Goal: Information Seeking & Learning: Learn about a topic

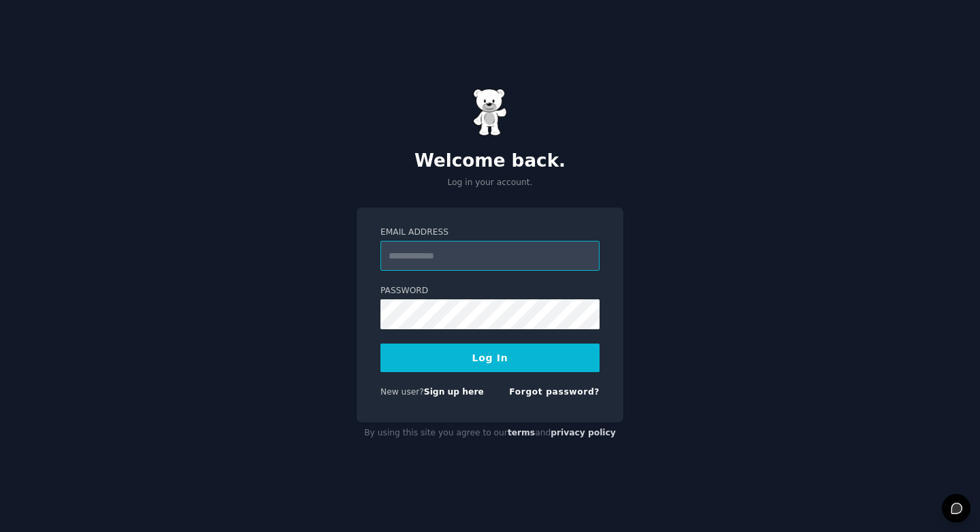
click at [456, 263] on input "Email Address" at bounding box center [489, 256] width 219 height 30
type input "**********"
click at [499, 364] on button "Log In" at bounding box center [489, 358] width 219 height 29
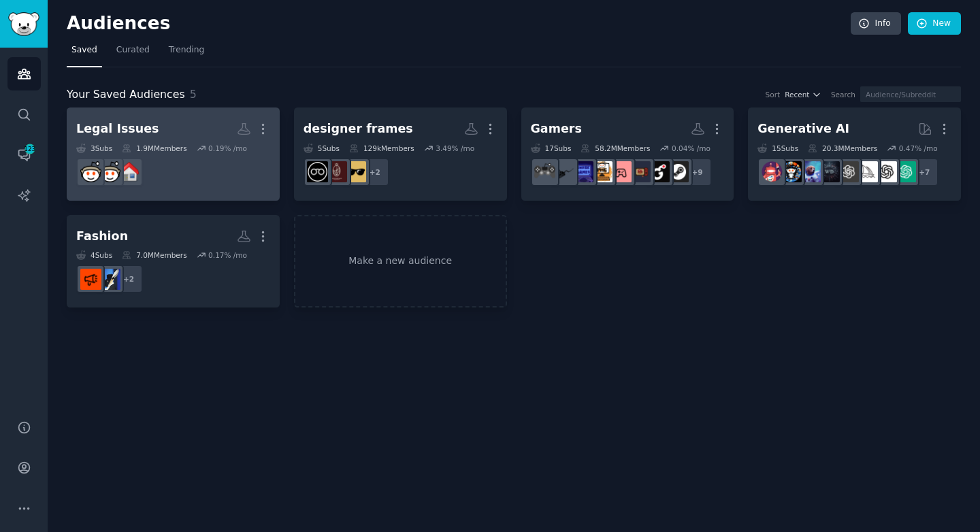
click at [203, 122] on h2 "Legal Issues More" at bounding box center [173, 129] width 194 height 24
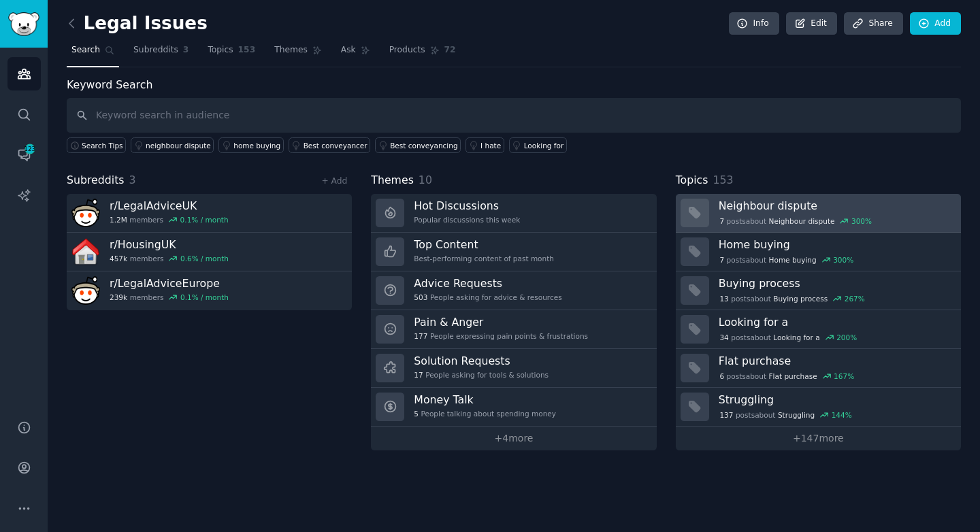
click at [778, 205] on h3 "Neighbour dispute" at bounding box center [835, 206] width 233 height 14
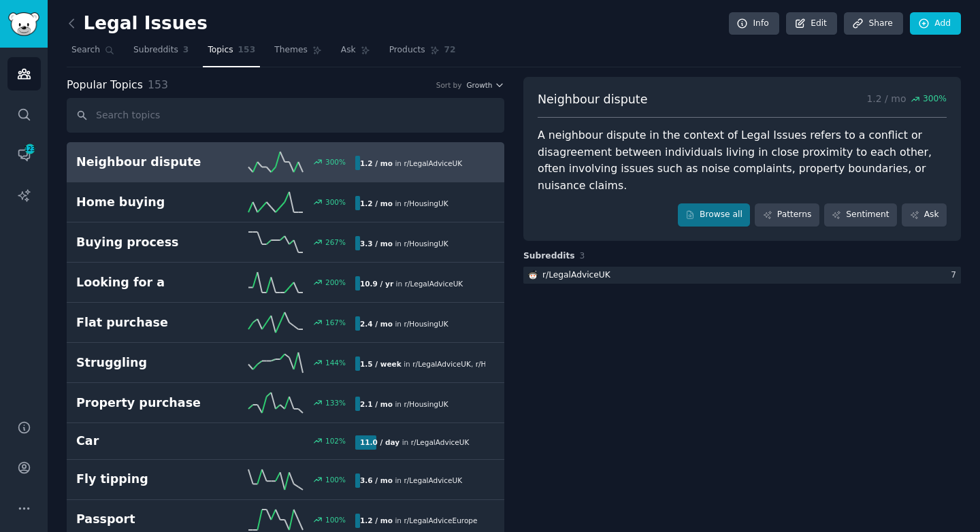
click at [658, 153] on div "A neighbour dispute in the context of Legal Issues refers to a conflict or disa…" at bounding box center [742, 160] width 409 height 67
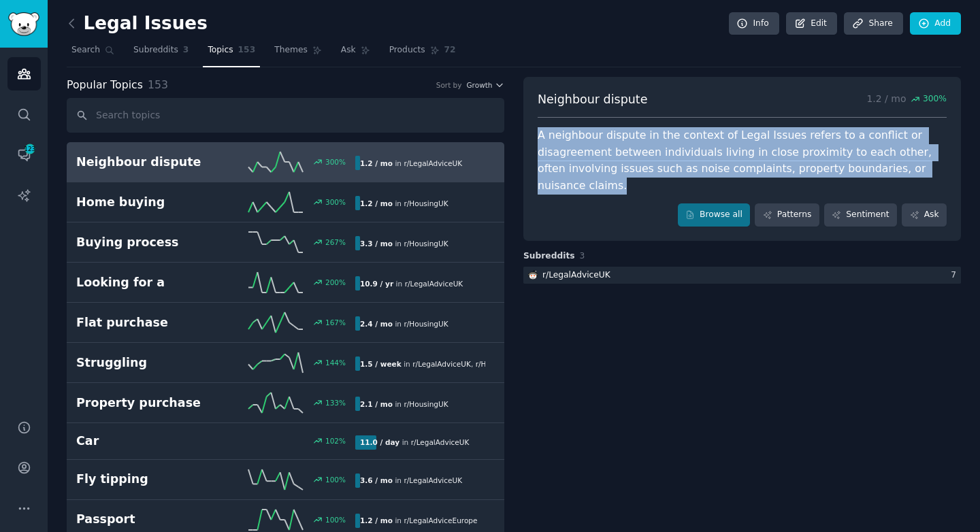
click at [591, 171] on div "A neighbour dispute in the context of Legal Issues refers to a conflict or disa…" at bounding box center [742, 160] width 409 height 67
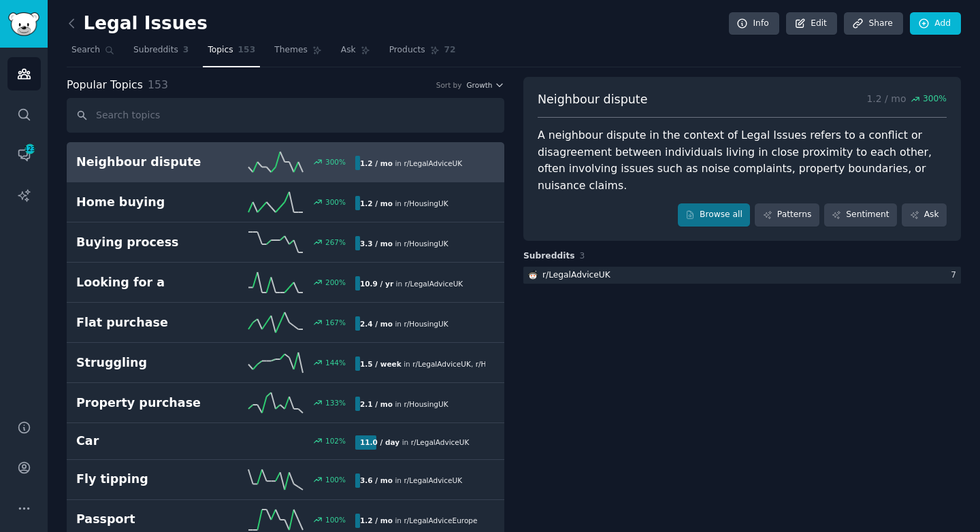
click at [591, 171] on div "A neighbour dispute in the context of Legal Issues refers to a conflict or disa…" at bounding box center [742, 160] width 409 height 67
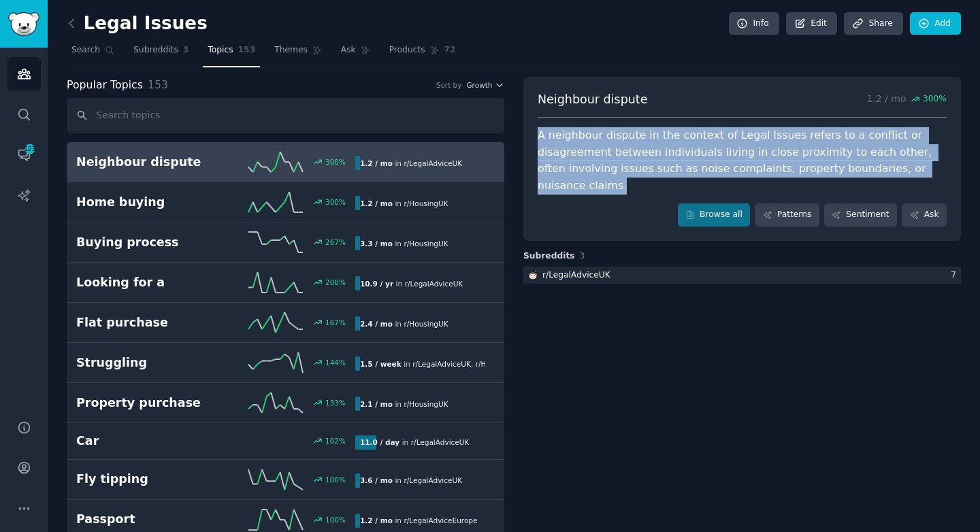
click at [600, 203] on div "Browse all Patterns Sentiment Ask" at bounding box center [742, 214] width 409 height 23
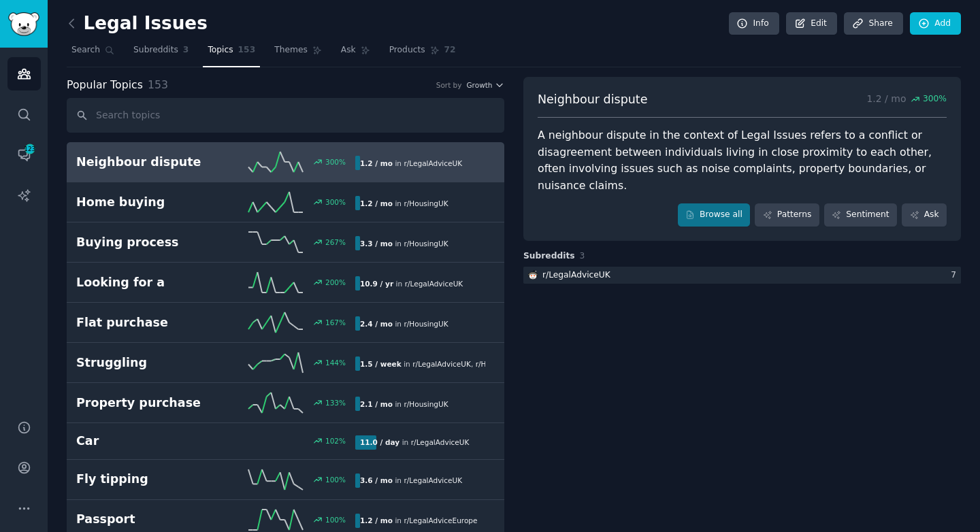
click at [600, 203] on div "Browse all Patterns Sentiment Ask" at bounding box center [742, 214] width 409 height 23
click at [622, 157] on div "A neighbour dispute in the context of Legal Issues refers to a conflict or disa…" at bounding box center [742, 160] width 409 height 67
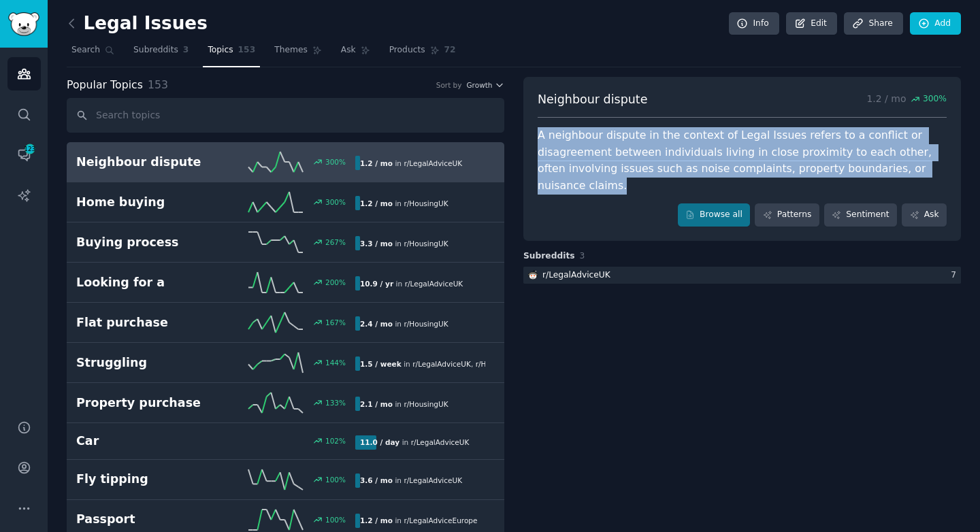
click at [622, 157] on div "A neighbour dispute in the context of Legal Issues refers to a conflict or disa…" at bounding box center [742, 160] width 409 height 67
click at [300, 51] on span "Themes" at bounding box center [290, 50] width 33 height 12
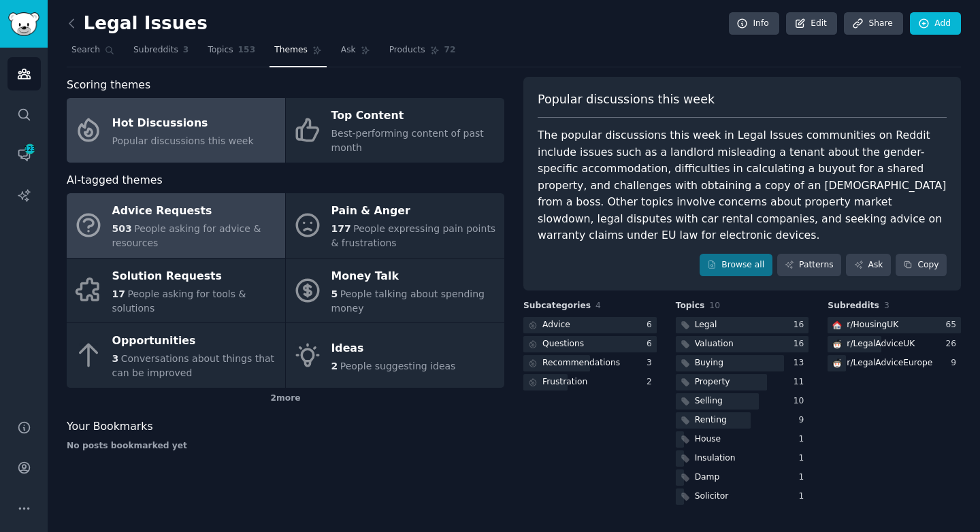
click at [208, 248] on div "503 People asking for advice & resources" at bounding box center [195, 236] width 166 height 29
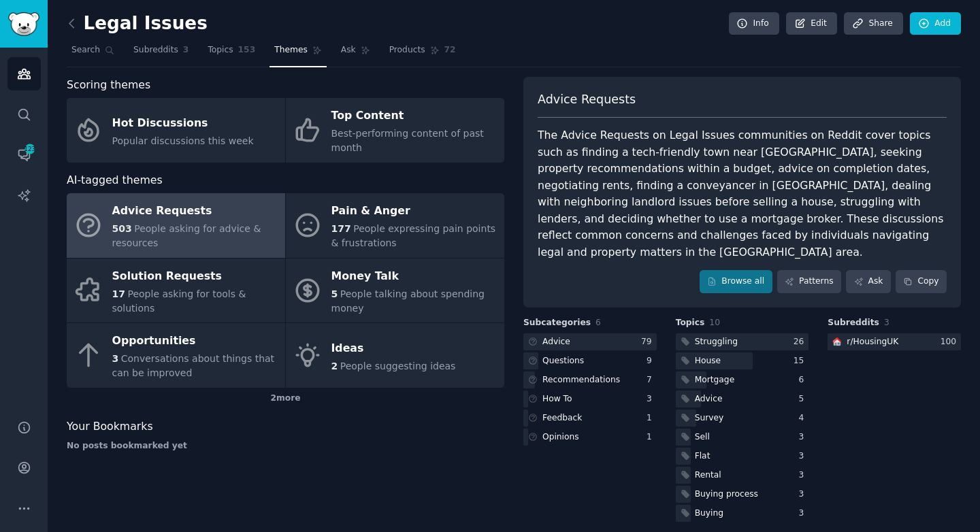
click at [627, 165] on div "The Advice Requests on Legal Issues communities on Reddit cover topics such as …" at bounding box center [742, 193] width 409 height 133
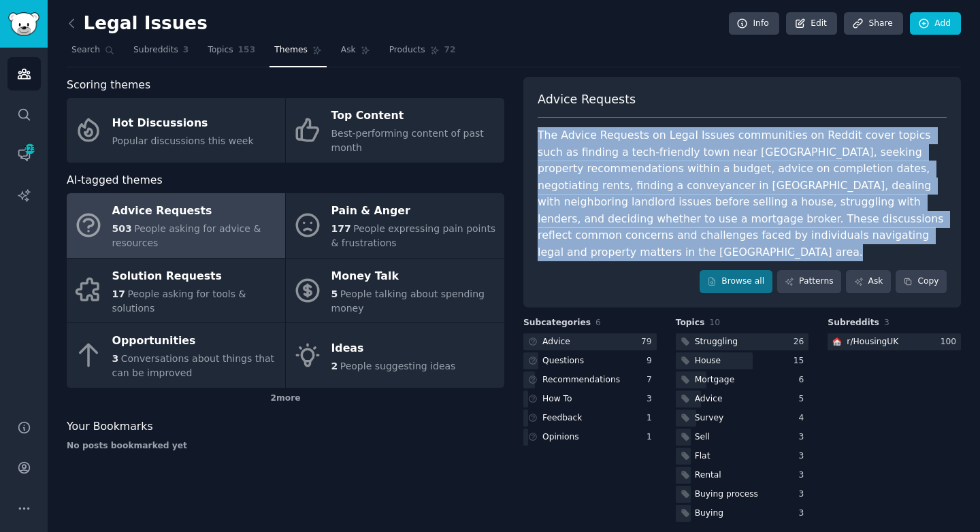
click at [627, 197] on div "The Advice Requests on Legal Issues communities on Reddit cover topics such as …" at bounding box center [742, 193] width 409 height 133
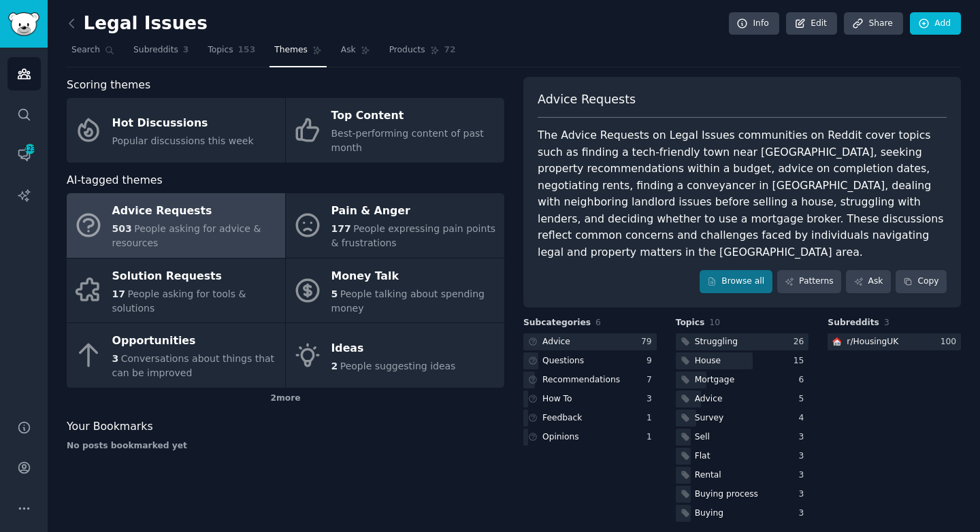
click at [627, 197] on div "The Advice Requests on Legal Issues communities on Reddit cover topics such as …" at bounding box center [742, 193] width 409 height 133
click at [621, 201] on div "The Advice Requests on Legal Issues communities on Reddit cover topics such as …" at bounding box center [742, 193] width 409 height 133
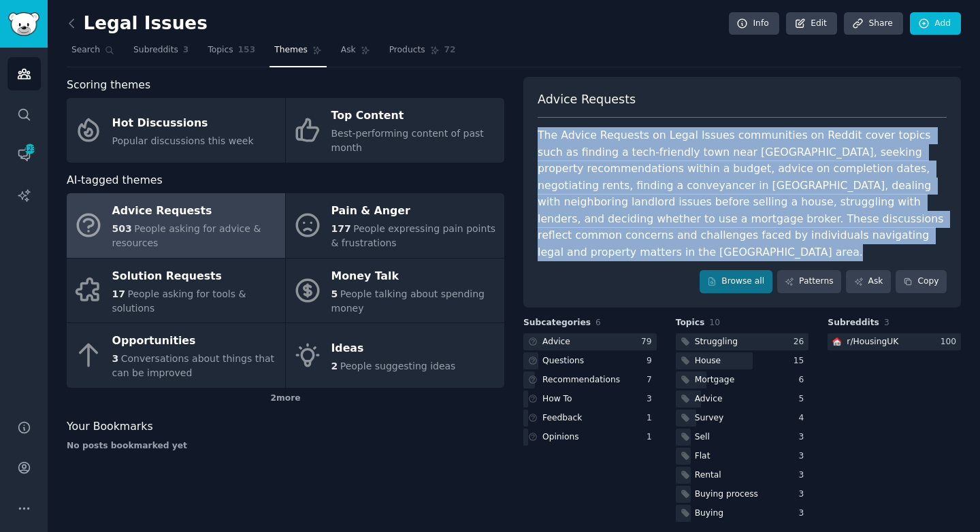
click at [626, 142] on div "The Advice Requests on Legal Issues communities on Reddit cover topics such as …" at bounding box center [742, 193] width 409 height 133
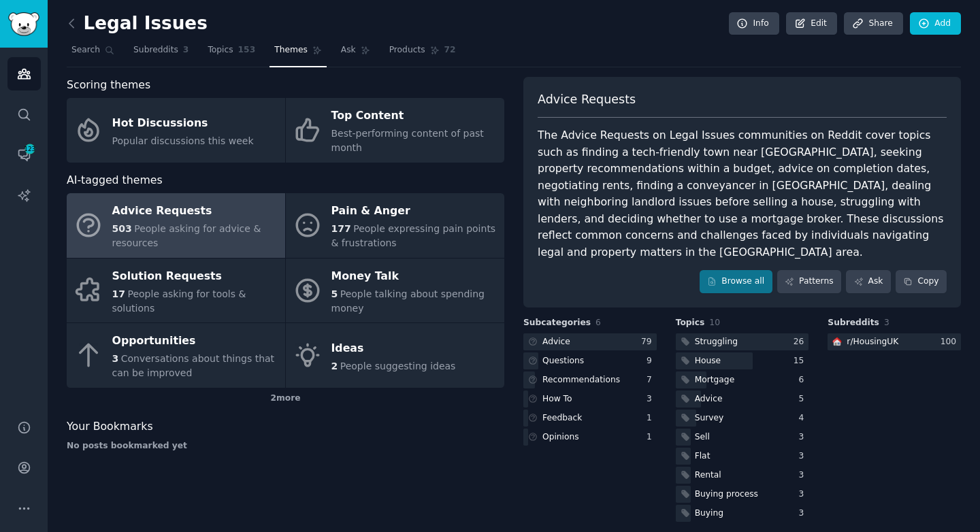
click at [591, 150] on div "The Advice Requests on Legal Issues communities on Reddit cover topics such as …" at bounding box center [742, 193] width 409 height 133
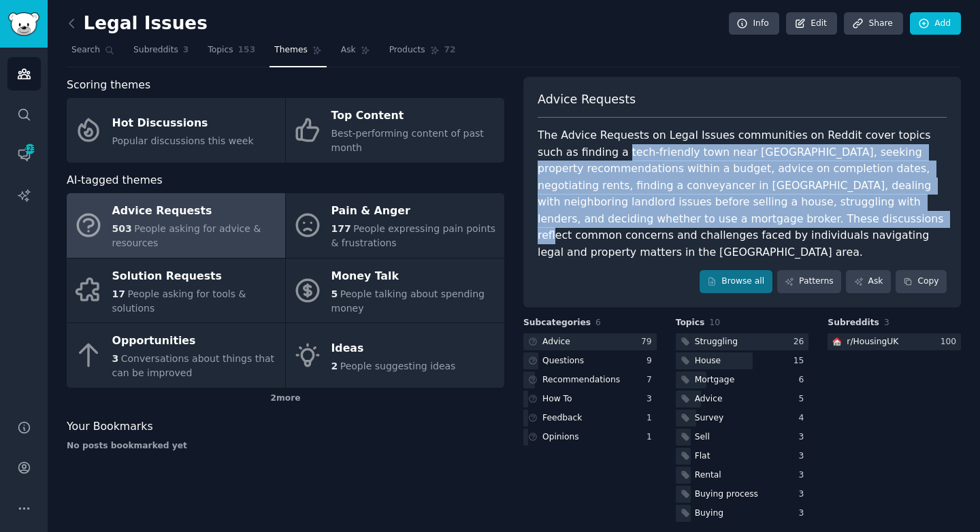
drag, startPoint x: 591, startPoint y: 150, endPoint x: 685, endPoint y: 228, distance: 122.3
click at [685, 228] on div "The Advice Requests on Legal Issues communities on Reddit cover topics such as …" at bounding box center [742, 193] width 409 height 133
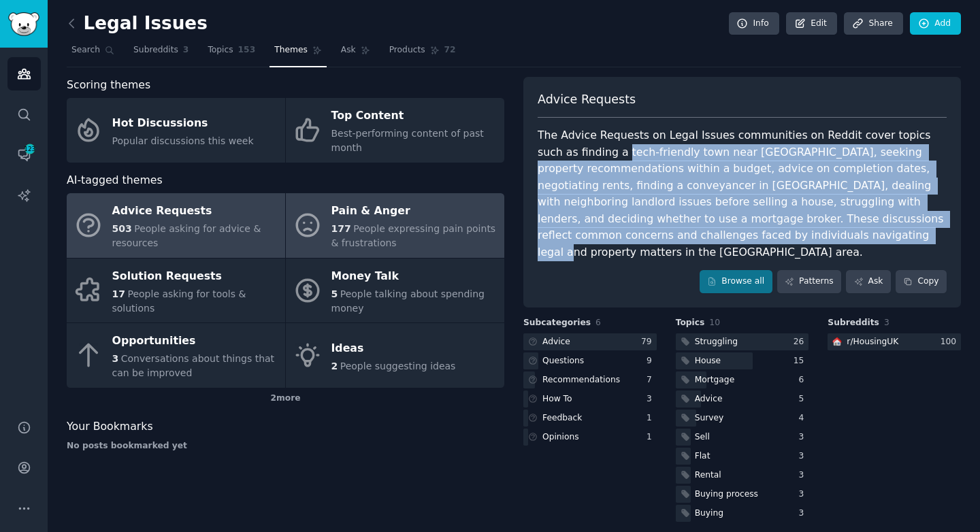
click at [384, 222] on div "177 People expressing pain points & frustrations" at bounding box center [414, 236] width 166 height 29
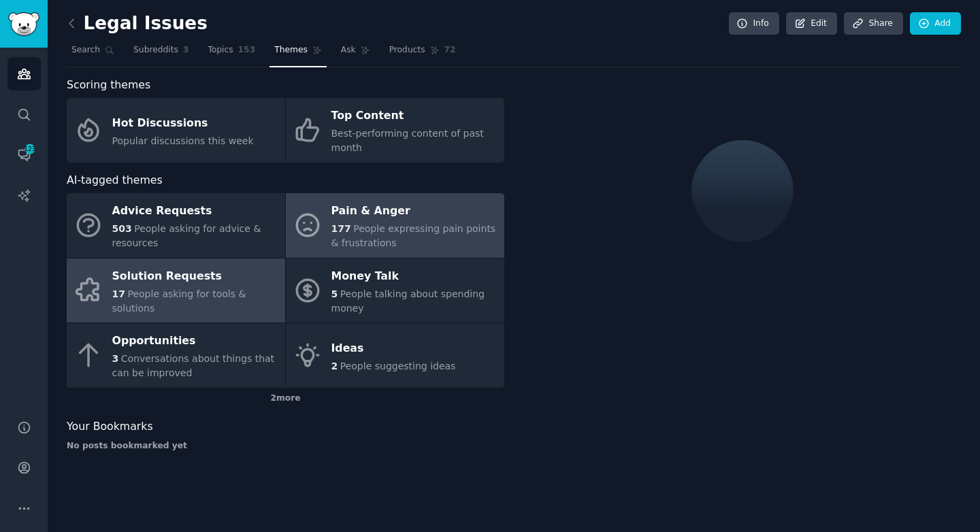
click at [246, 297] on span "People asking for tools & solutions" at bounding box center [179, 301] width 134 height 25
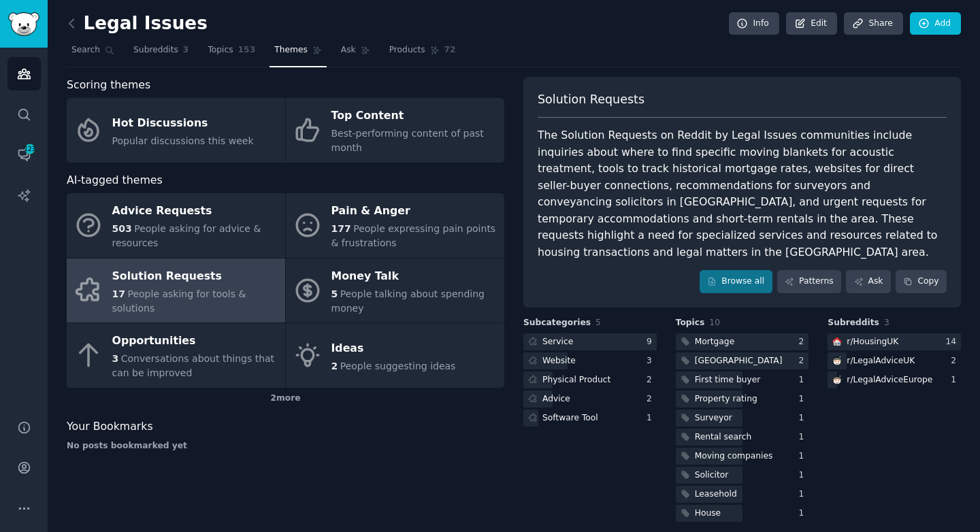
click at [710, 131] on div "The Solution Requests on Reddit by Legal Issues communities include inquiries a…" at bounding box center [742, 193] width 409 height 133
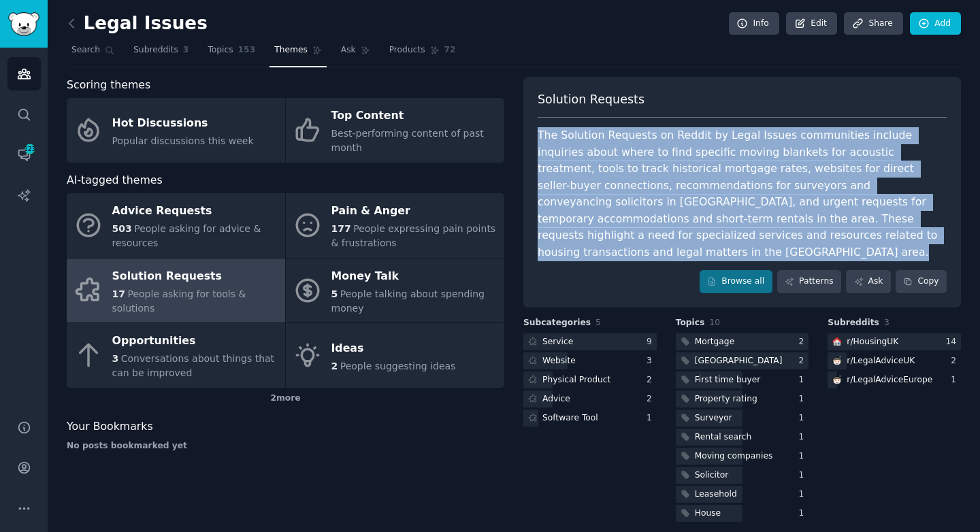
click at [704, 161] on div "The Solution Requests on Reddit by Legal Issues communities include inquiries a…" at bounding box center [742, 193] width 409 height 133
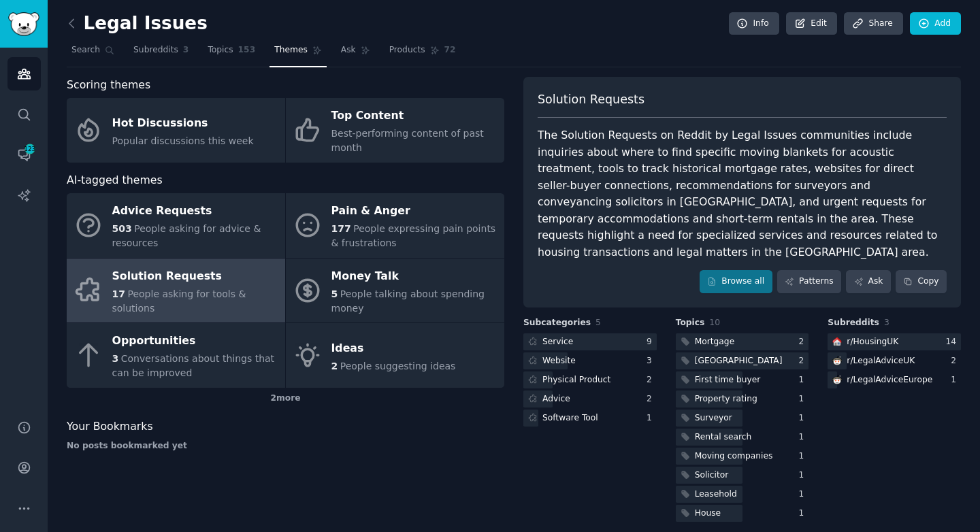
click at [688, 154] on div "The Solution Requests on Reddit by Legal Issues communities include inquiries a…" at bounding box center [742, 193] width 409 height 133
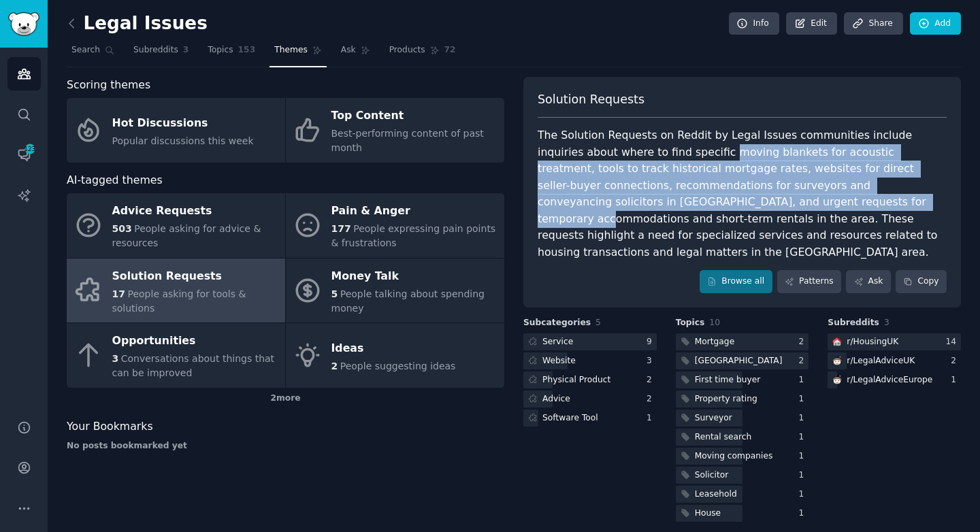
drag, startPoint x: 688, startPoint y: 154, endPoint x: 703, endPoint y: 197, distance: 45.4
click at [703, 197] on div "The Solution Requests on Reddit by Legal Issues communities include inquiries a…" at bounding box center [742, 193] width 409 height 133
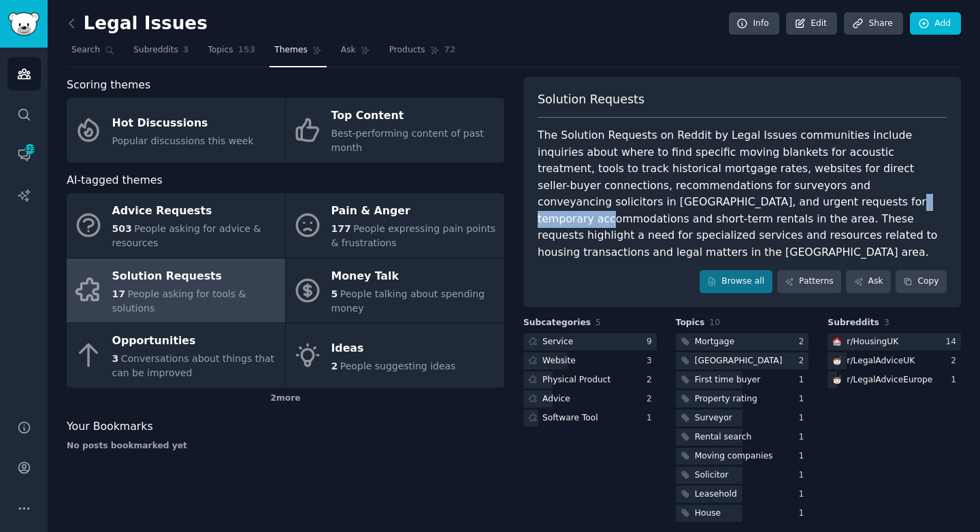
click at [703, 197] on div "The Solution Requests on Reddit by Legal Issues communities include inquiries a…" at bounding box center [742, 193] width 409 height 133
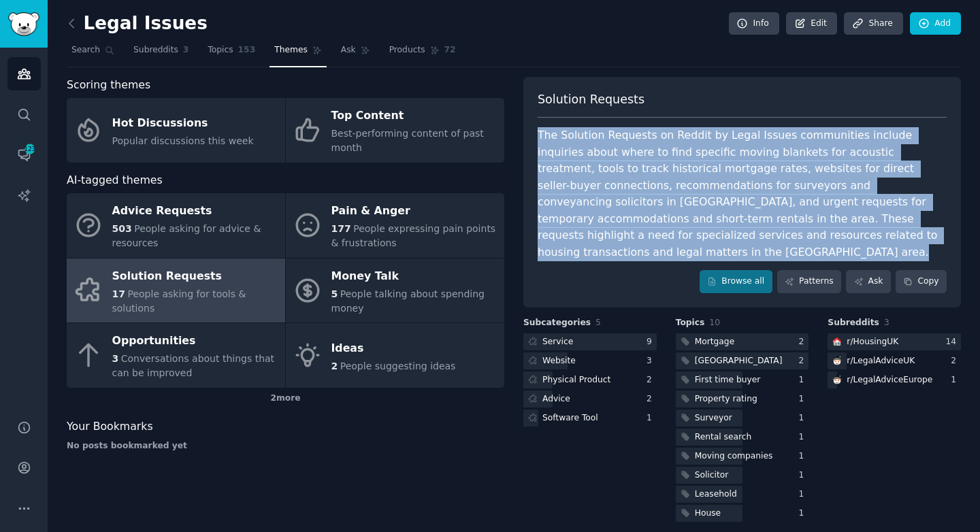
drag, startPoint x: 703, startPoint y: 197, endPoint x: 703, endPoint y: 150, distance: 47.0
click at [703, 150] on div "The Solution Requests on Reddit by Legal Issues communities include inquiries a…" at bounding box center [742, 193] width 409 height 133
click at [684, 165] on div "The Solution Requests on Reddit by Legal Issues communities include inquiries a…" at bounding box center [742, 193] width 409 height 133
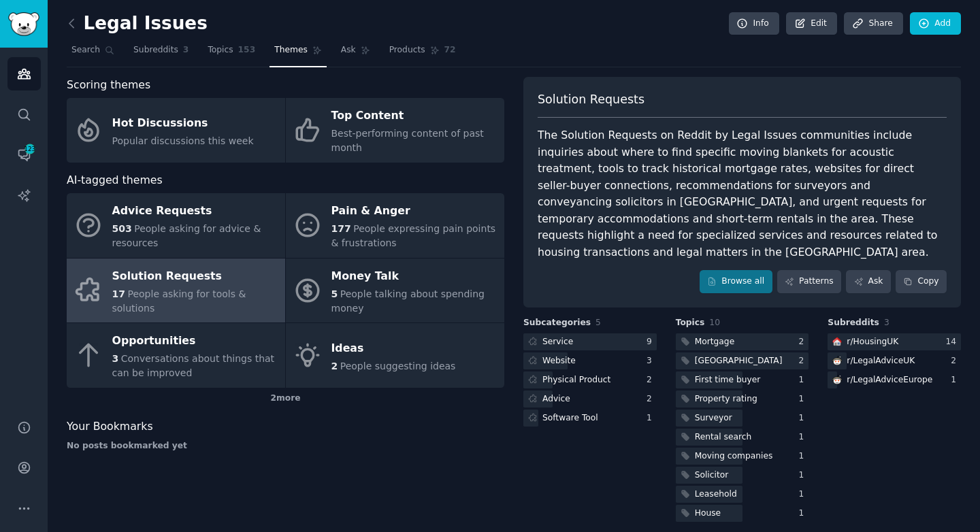
click at [557, 167] on div "The Solution Requests on Reddit by Legal Issues communities include inquiries a…" at bounding box center [742, 193] width 409 height 133
drag, startPoint x: 557, startPoint y: 167, endPoint x: 634, endPoint y: 165, distance: 76.9
click at [634, 166] on div "The Solution Requests on Reddit by Legal Issues communities include inquiries a…" at bounding box center [742, 193] width 409 height 133
click at [634, 165] on div "The Solution Requests on Reddit by Legal Issues communities include inquiries a…" at bounding box center [742, 193] width 409 height 133
click at [577, 161] on div "The Solution Requests on Reddit by Legal Issues communities include inquiries a…" at bounding box center [742, 193] width 409 height 133
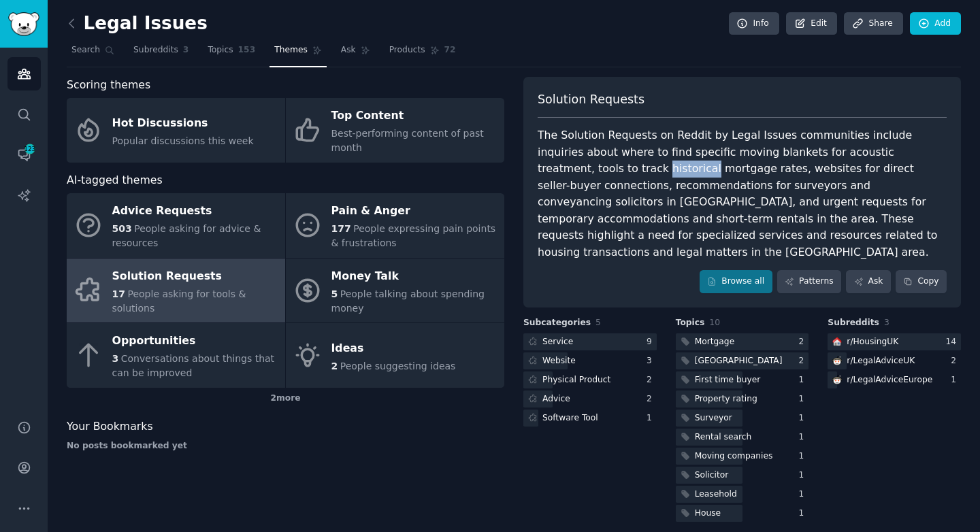
click at [577, 161] on div "The Solution Requests on Reddit by Legal Issues communities include inquiries a…" at bounding box center [742, 193] width 409 height 133
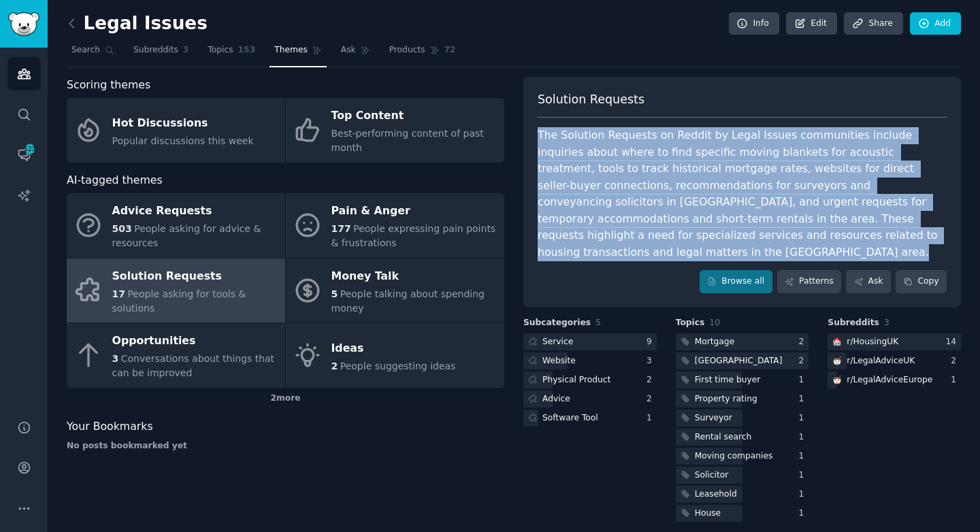
click at [585, 182] on div "The Solution Requests on Reddit by Legal Issues communities include inquiries a…" at bounding box center [742, 193] width 409 height 133
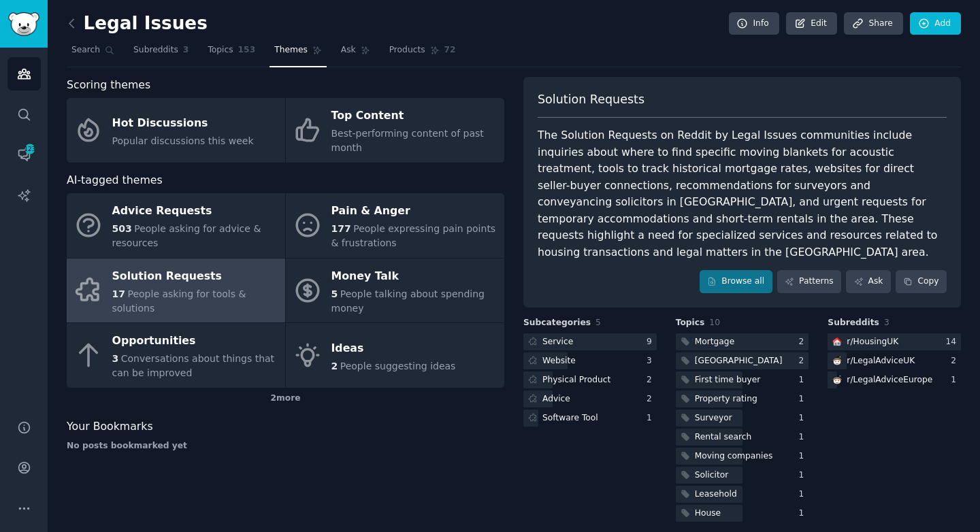
click at [591, 199] on div "The Solution Requests on Reddit by Legal Issues communities include inquiries a…" at bounding box center [742, 193] width 409 height 133
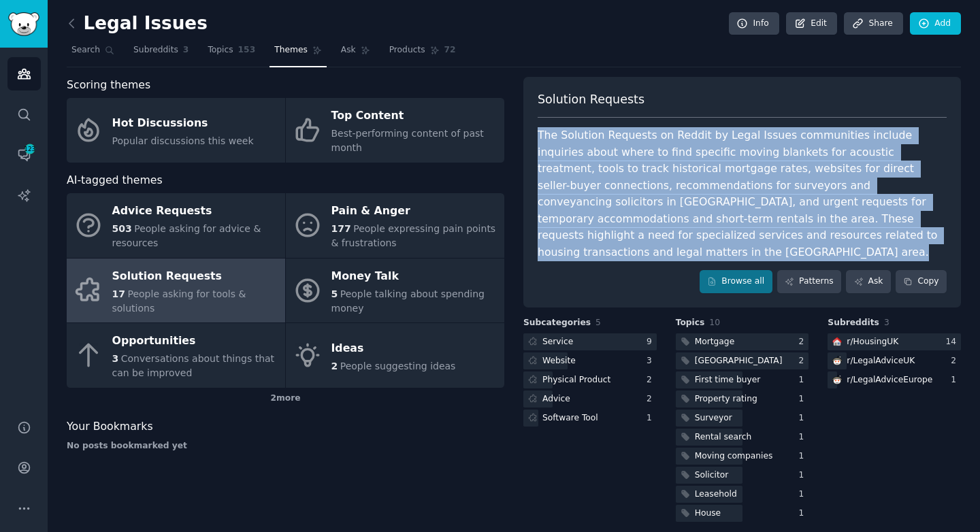
click at [602, 222] on div "The Solution Requests on Reddit by Legal Issues communities include inquiries a…" at bounding box center [742, 193] width 409 height 133
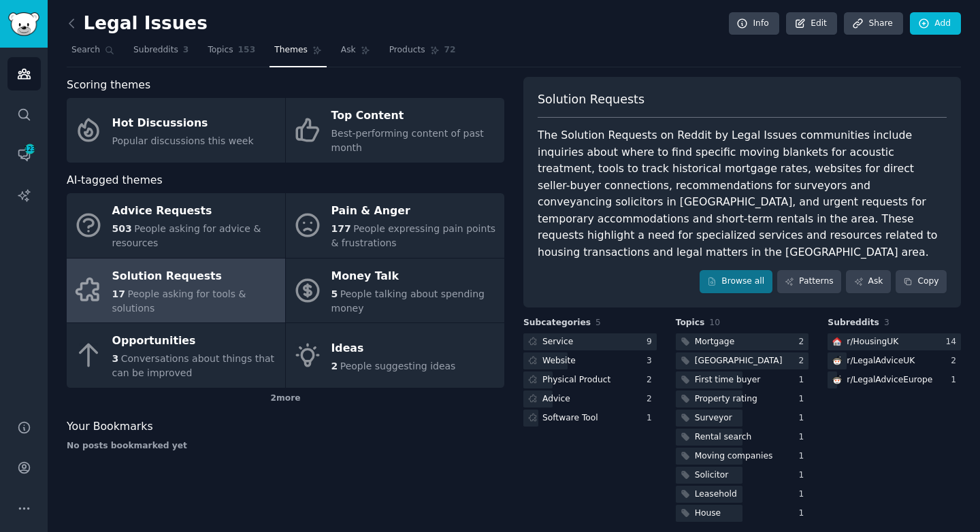
click at [602, 222] on div "The Solution Requests on Reddit by Legal Issues communities include inquiries a…" at bounding box center [742, 193] width 409 height 133
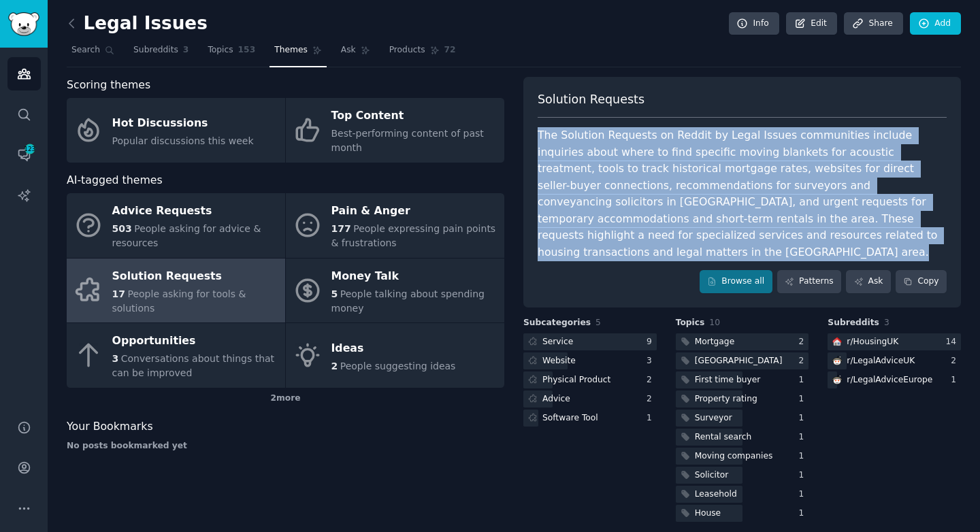
click at [604, 233] on div "The Solution Requests on Reddit by Legal Issues communities include inquiries a…" at bounding box center [742, 193] width 409 height 133
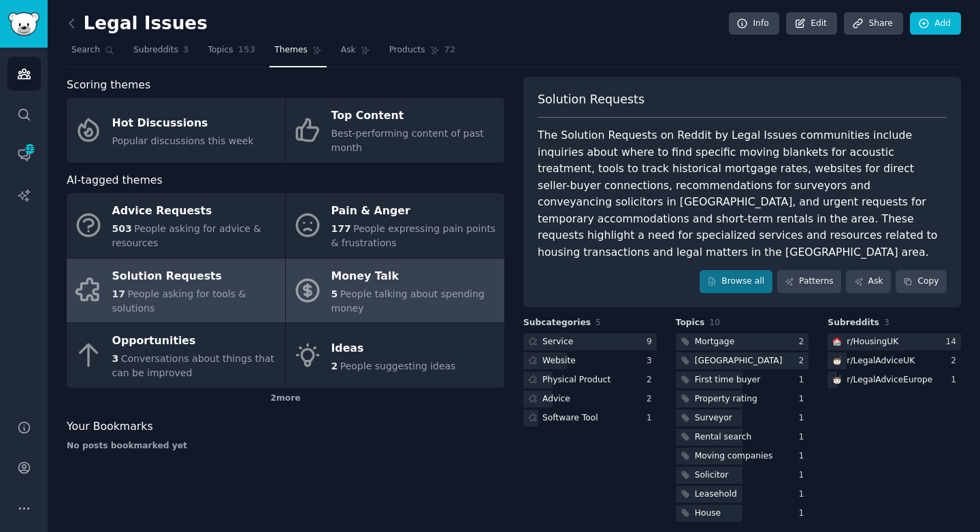
click at [335, 287] on div "5 People talking about spending money" at bounding box center [414, 301] width 166 height 29
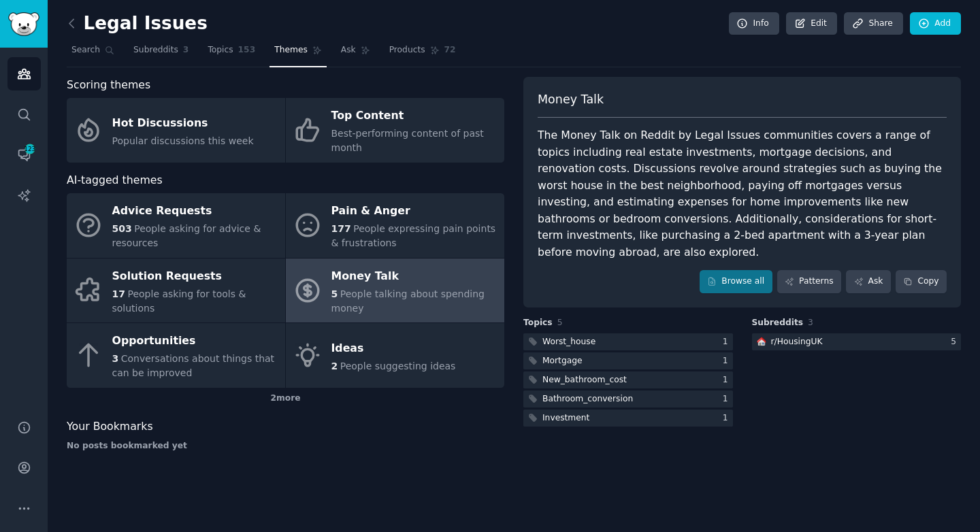
click at [640, 214] on div "The Money Talk on Reddit by Legal Issues communities covers a range of topics i…" at bounding box center [742, 193] width 409 height 133
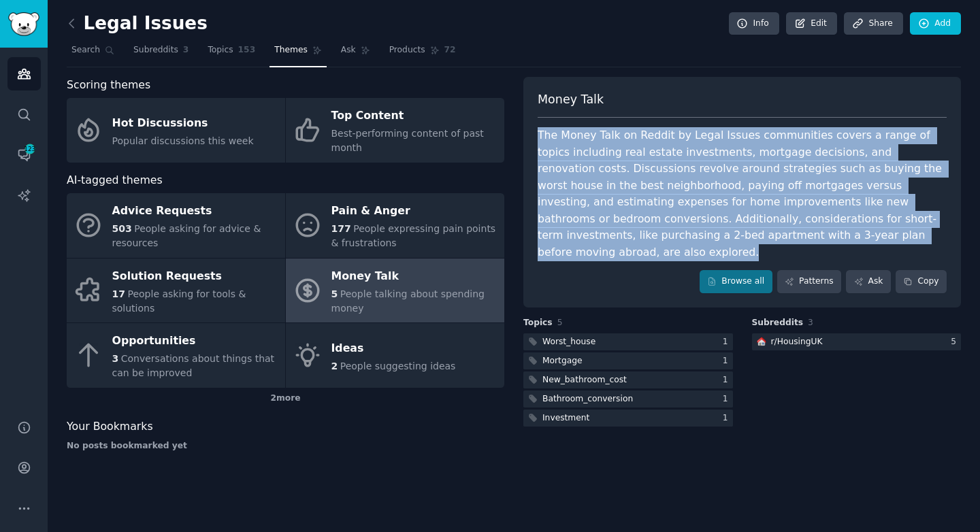
click at [640, 214] on div "The Money Talk on Reddit by Legal Issues communities covers a range of topics i…" at bounding box center [742, 193] width 409 height 133
click at [650, 227] on div "The Money Talk on Reddit by Legal Issues communities covers a range of topics i…" at bounding box center [742, 193] width 409 height 133
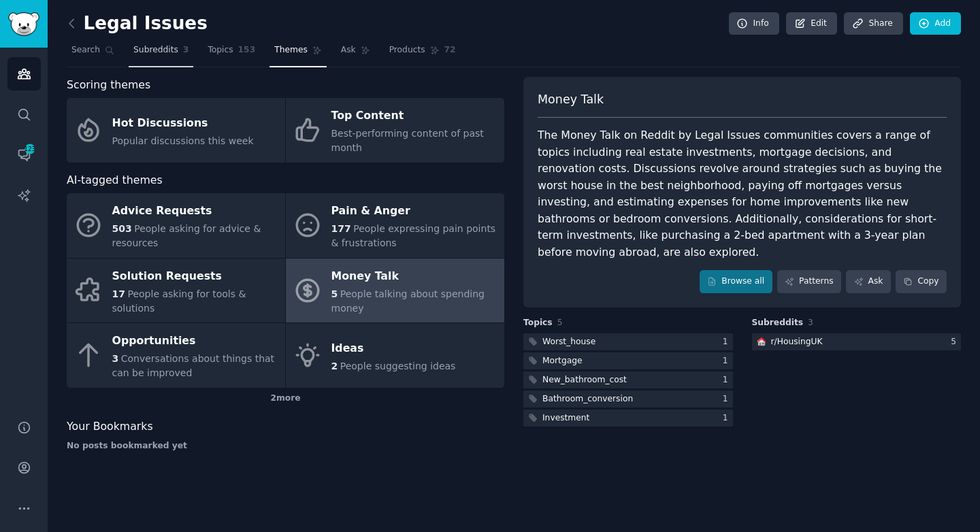
click at [191, 50] on link "Subreddits 3" at bounding box center [161, 53] width 65 height 28
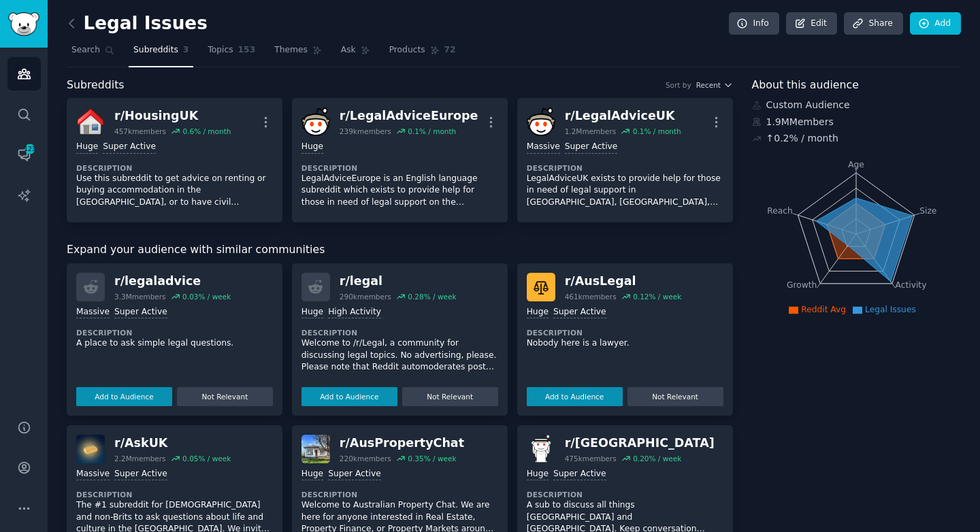
scroll to position [2, 0]
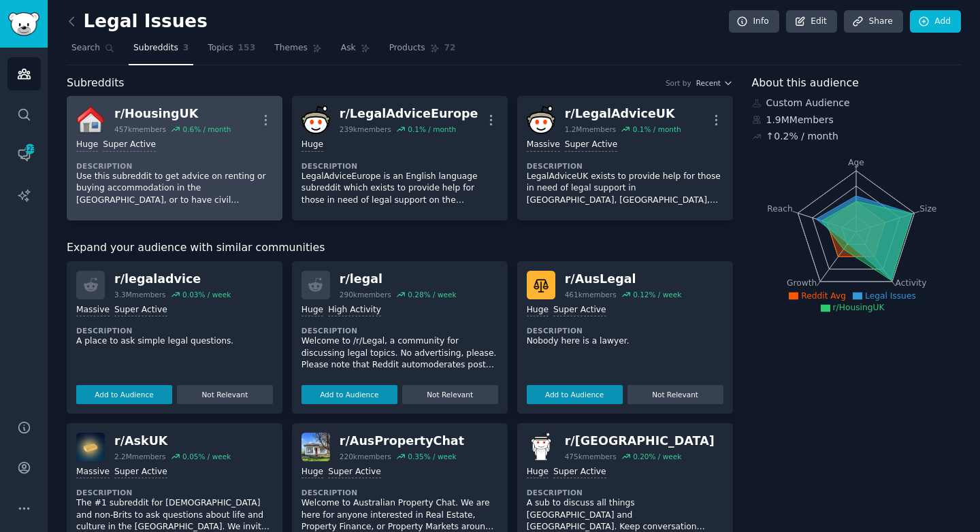
click at [257, 115] on div "r/ HousingUK 457k members 0.6 % / month More" at bounding box center [174, 119] width 197 height 29
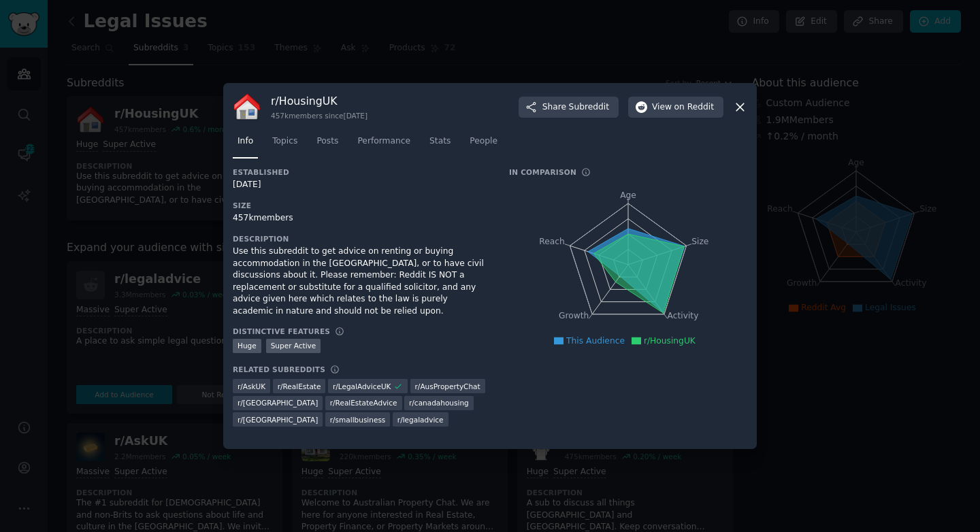
click at [742, 105] on icon at bounding box center [740, 107] width 14 height 14
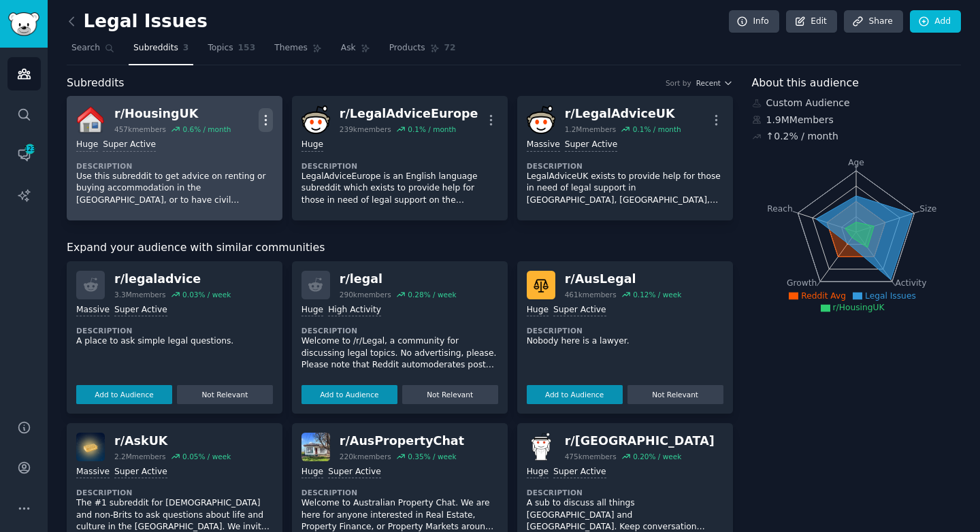
click at [265, 118] on icon "button" at bounding box center [266, 120] width 14 height 14
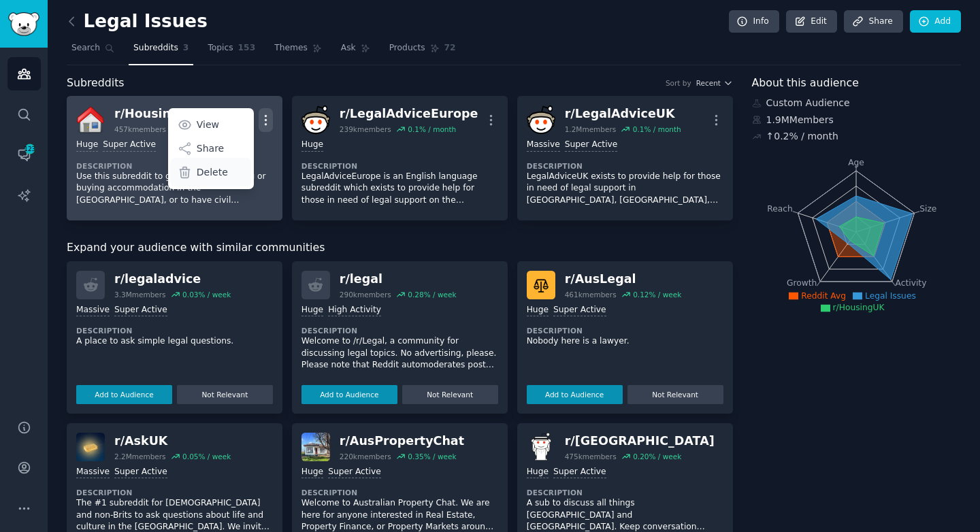
click at [210, 169] on p "Delete" at bounding box center [212, 172] width 31 height 14
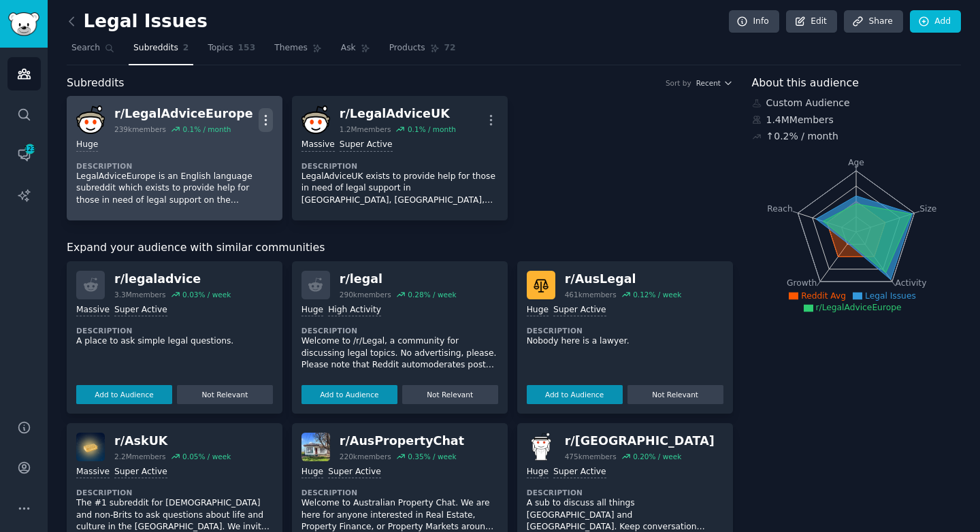
click at [271, 126] on icon "button" at bounding box center [266, 120] width 14 height 14
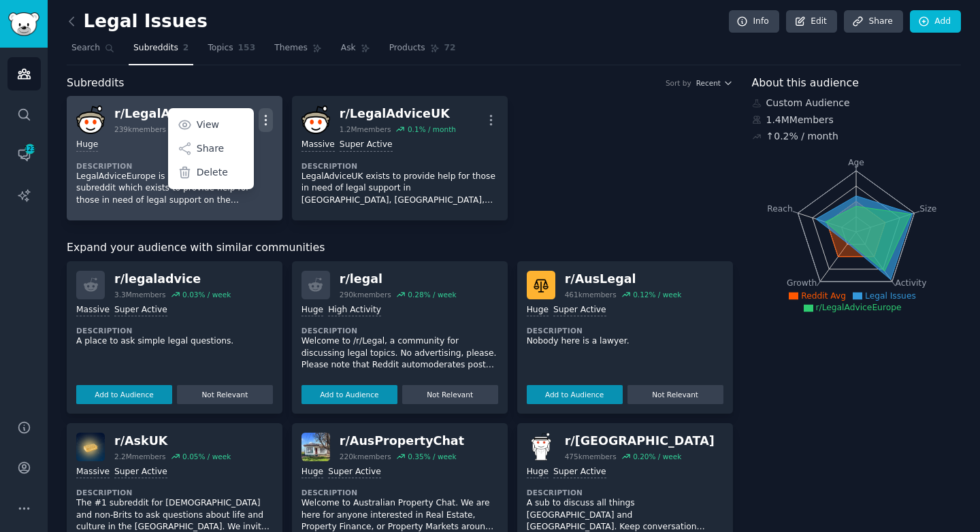
click at [136, 112] on div "r/ LegalAdviceEurope" at bounding box center [183, 113] width 139 height 17
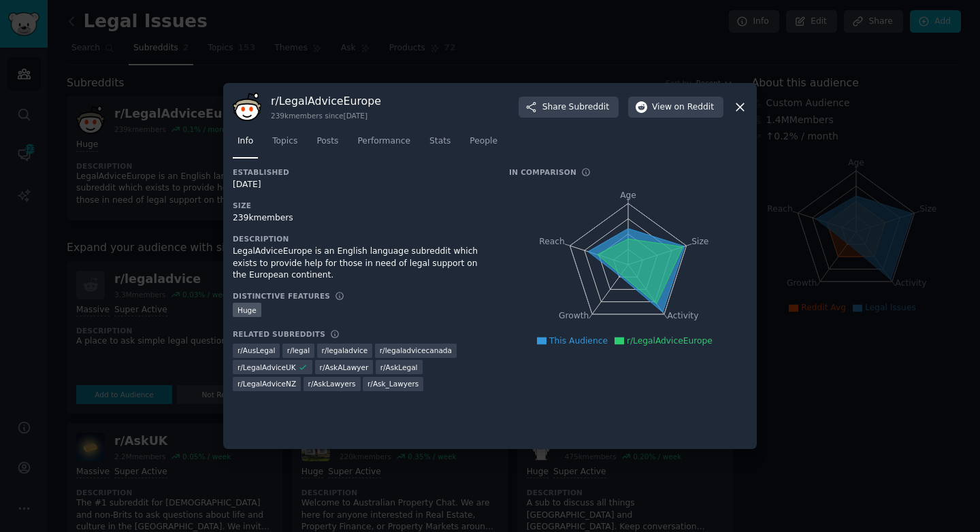
click at [743, 113] on icon at bounding box center [740, 107] width 14 height 14
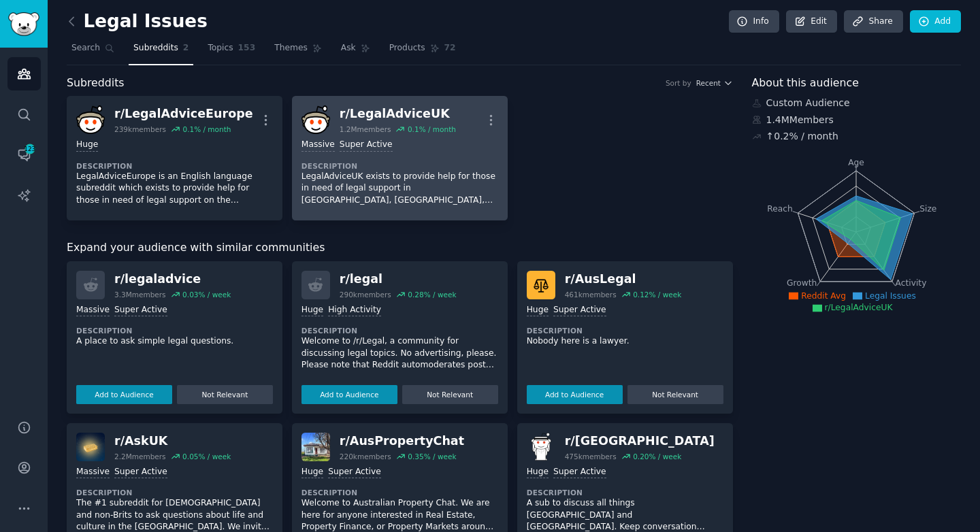
click at [418, 164] on dt "Description" at bounding box center [399, 166] width 197 height 10
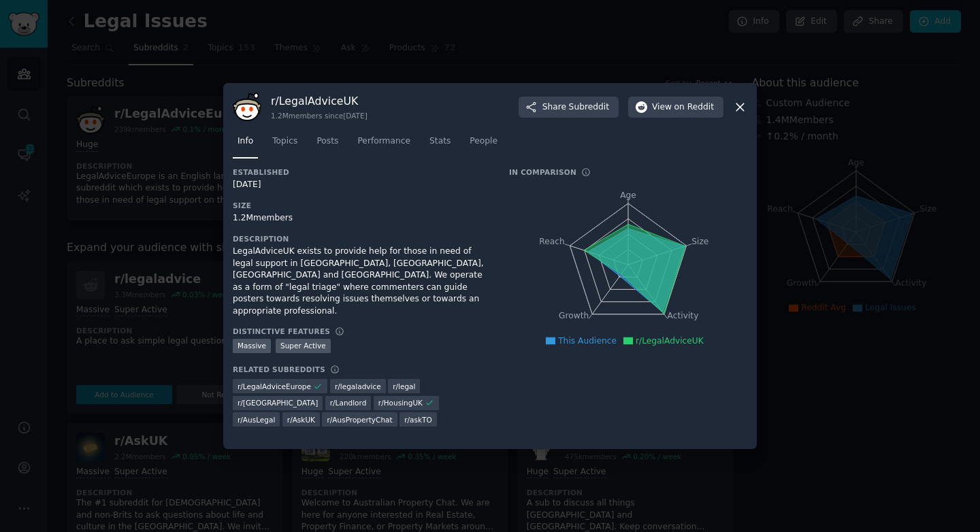
click at [169, 216] on div at bounding box center [490, 266] width 980 height 532
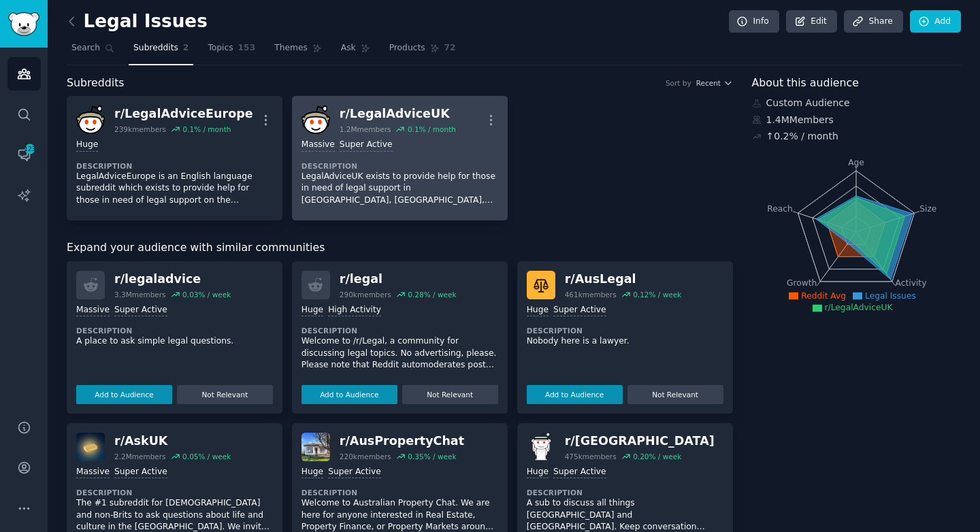
click at [446, 189] on p "LegalAdviceUK exists to provide help for those in need of legal support in [GEO…" at bounding box center [399, 189] width 197 height 36
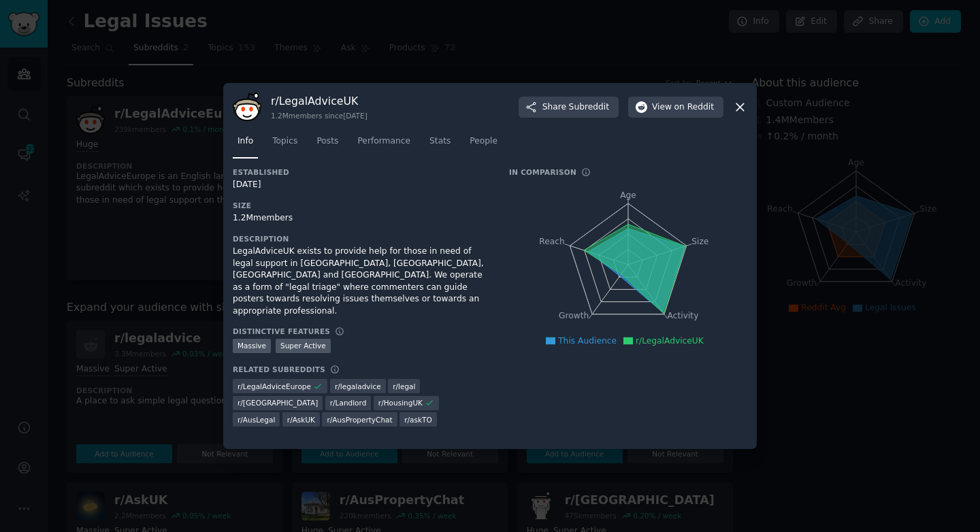
click at [740, 102] on icon at bounding box center [740, 107] width 14 height 14
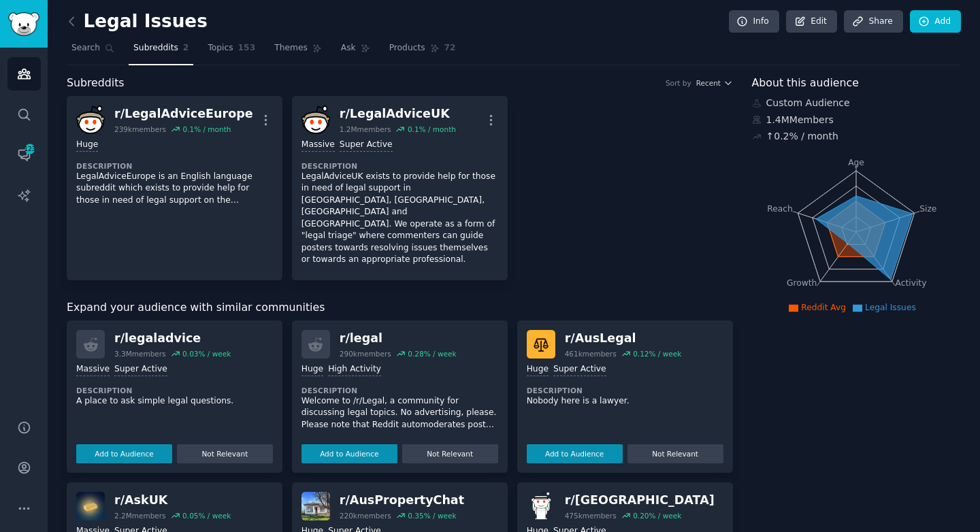
click at [191, 50] on link "Subreddits 2" at bounding box center [161, 51] width 65 height 28
click at [159, 48] on span "Subreddits" at bounding box center [155, 48] width 45 height 12
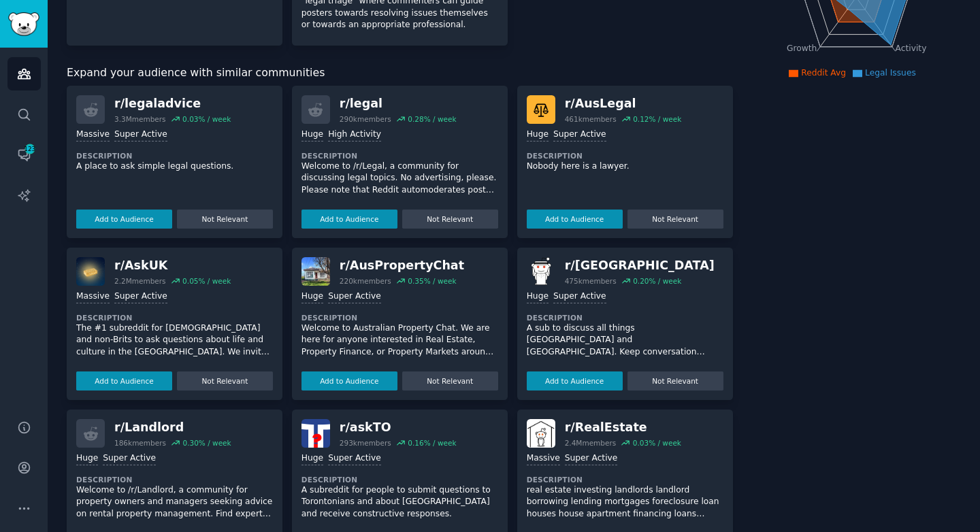
scroll to position [242, 0]
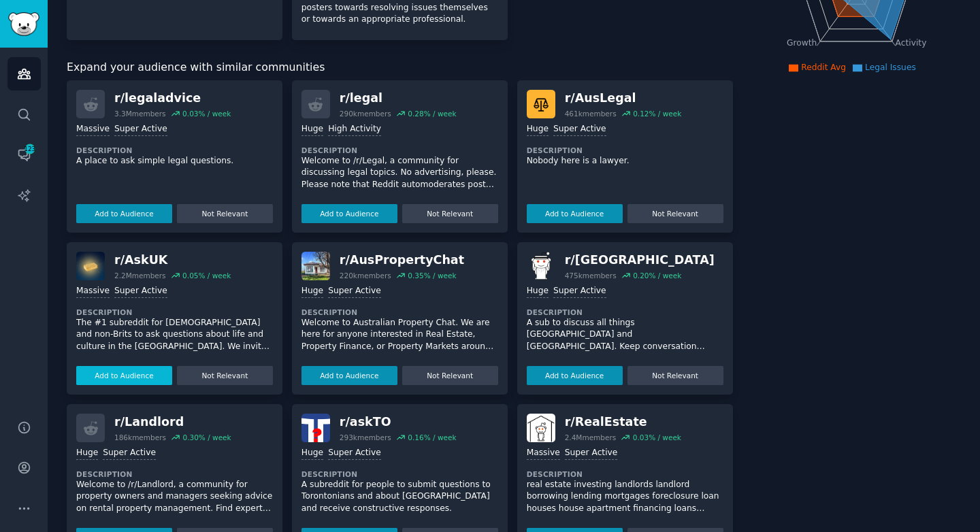
click at [154, 366] on button "Add to Audience" at bounding box center [124, 375] width 96 height 19
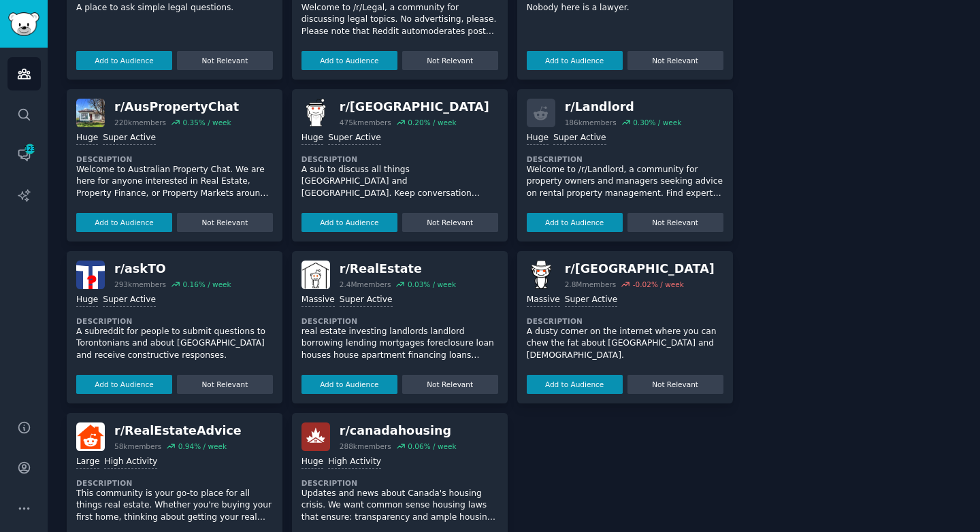
scroll to position [0, 0]
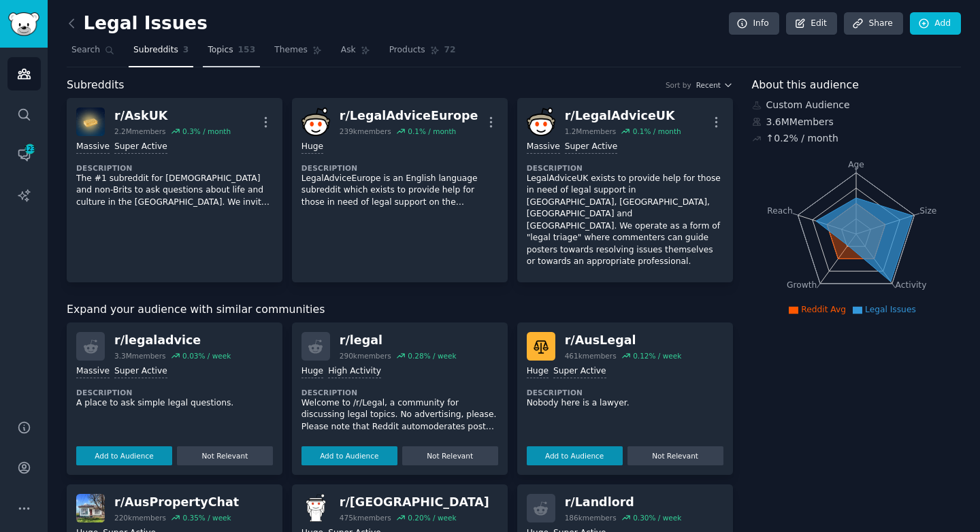
click at [208, 50] on span "Topics" at bounding box center [220, 50] width 25 height 12
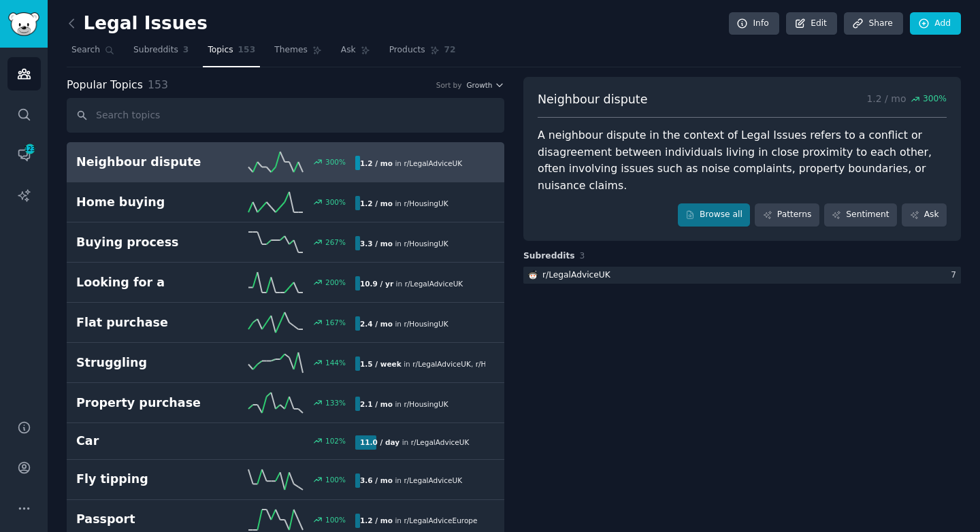
click at [209, 158] on h2 "Neighbour dispute" at bounding box center [145, 162] width 139 height 17
click at [646, 152] on div "A neighbour dispute in the context of Legal Issues refers to a conflict or disa…" at bounding box center [742, 160] width 409 height 67
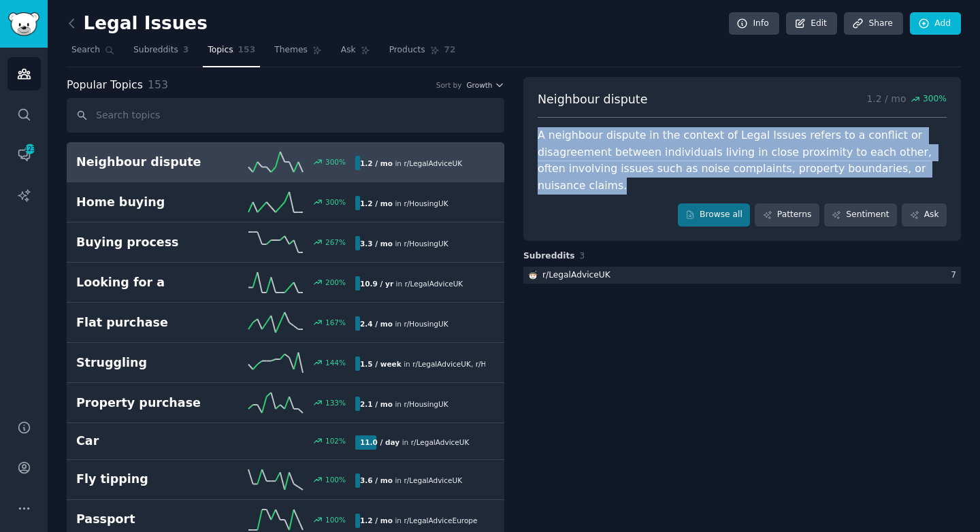
click at [631, 166] on div "A neighbour dispute in the context of Legal Issues refers to a conflict or disa…" at bounding box center [742, 160] width 409 height 67
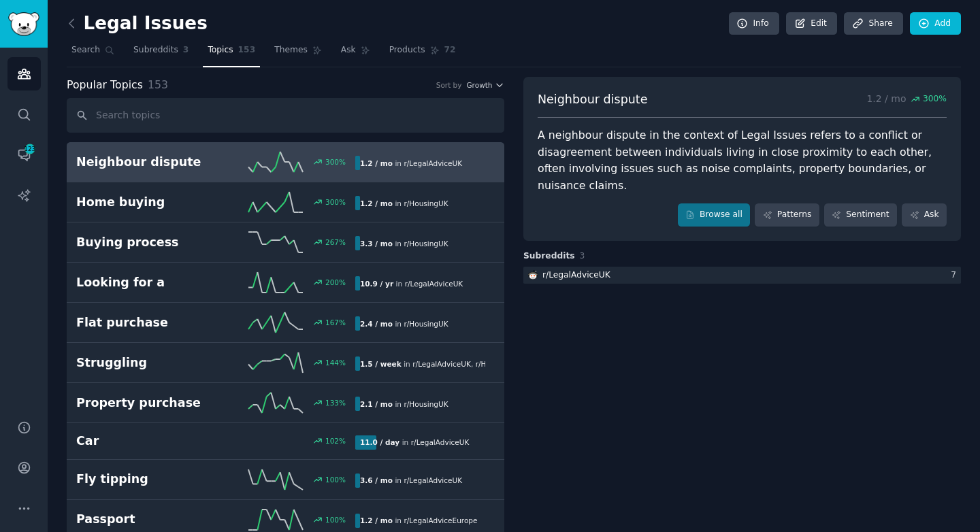
click at [631, 166] on div "A neighbour dispute in the context of Legal Issues refers to a conflict or disa…" at bounding box center [742, 160] width 409 height 67
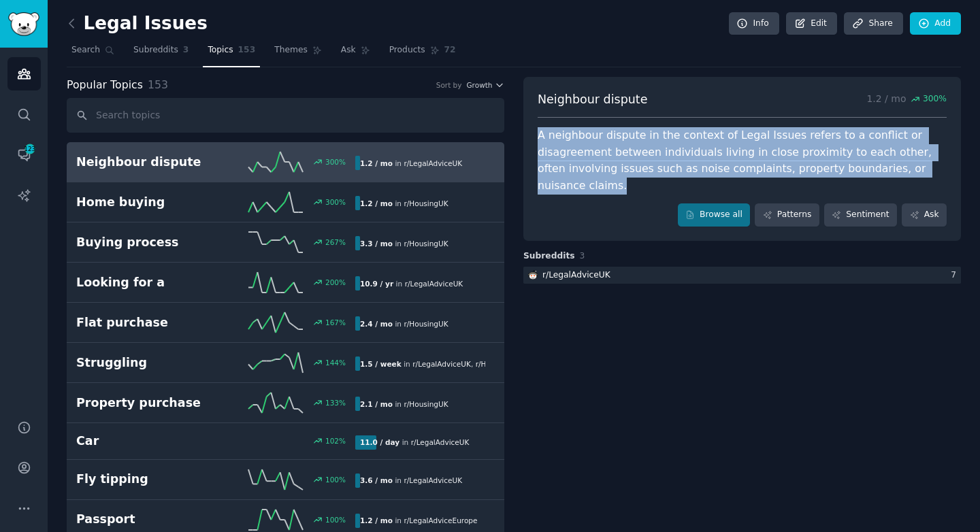
click at [631, 166] on div "A neighbour dispute in the context of Legal Issues refers to a conflict or disa…" at bounding box center [742, 160] width 409 height 67
click at [704, 203] on link "Browse all" at bounding box center [714, 214] width 73 height 23
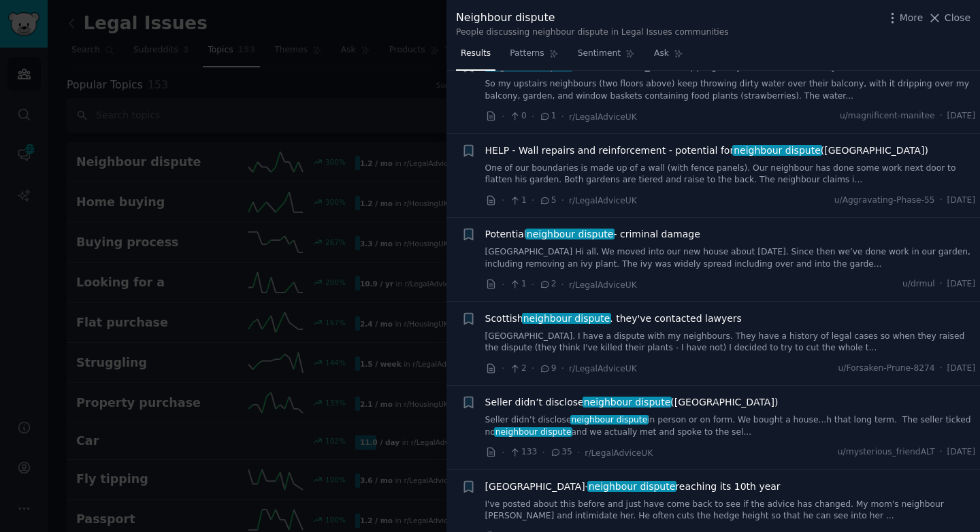
scroll to position [998, 0]
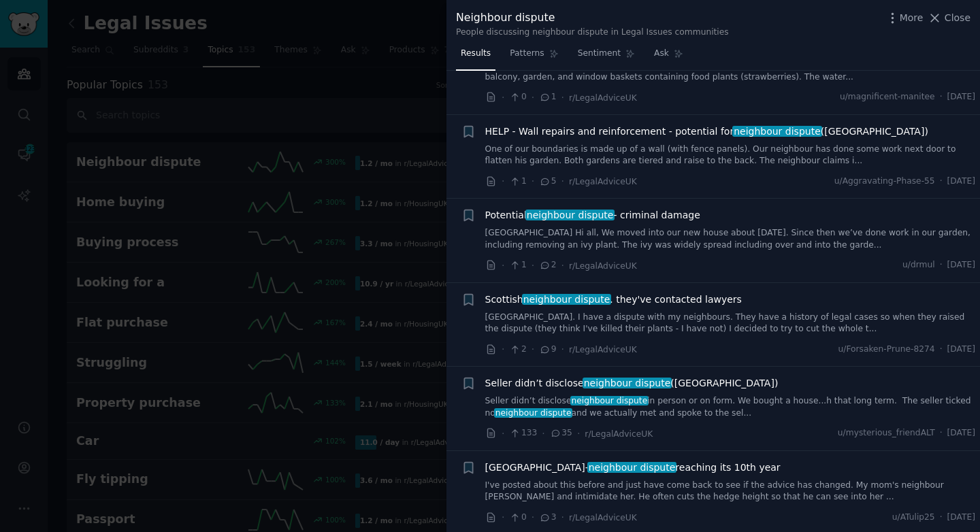
click at [356, 291] on div at bounding box center [490, 266] width 980 height 532
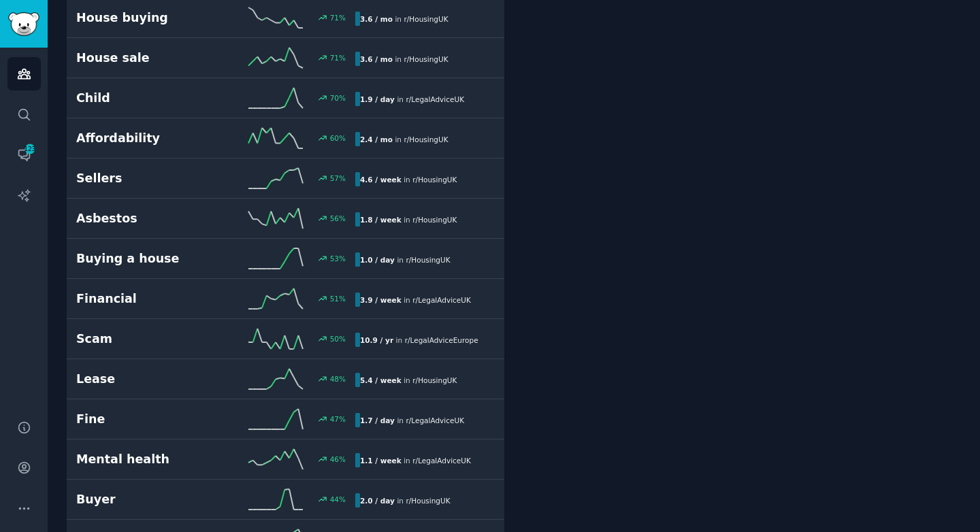
scroll to position [825, 0]
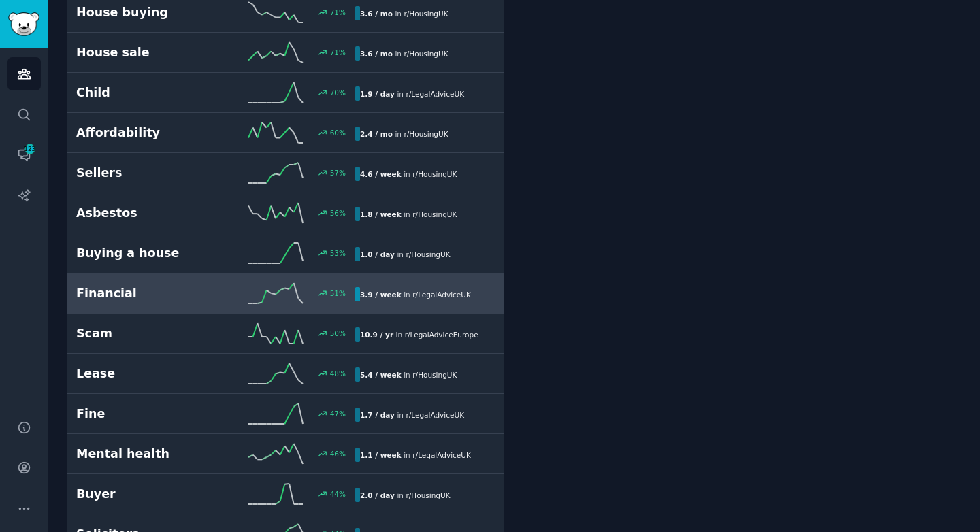
click at [198, 295] on h2 "Financial" at bounding box center [145, 293] width 139 height 17
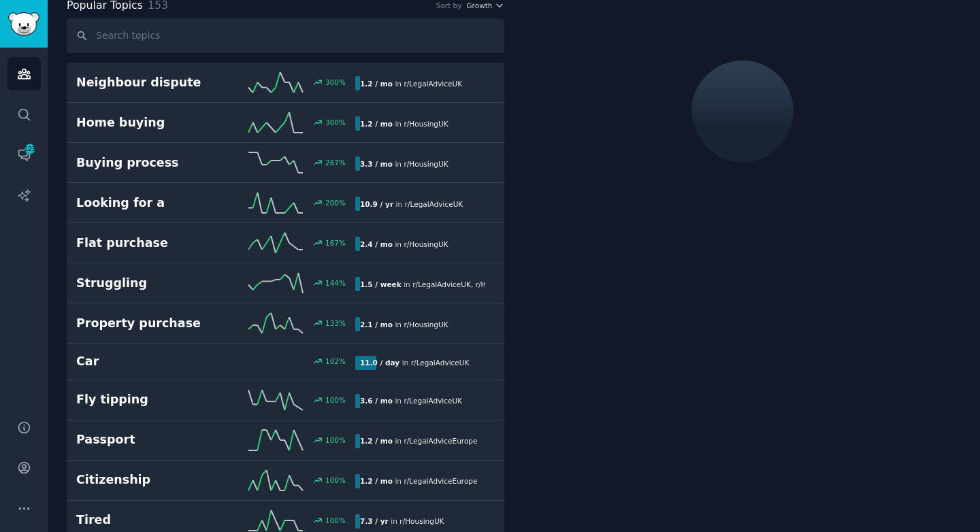
scroll to position [76, 0]
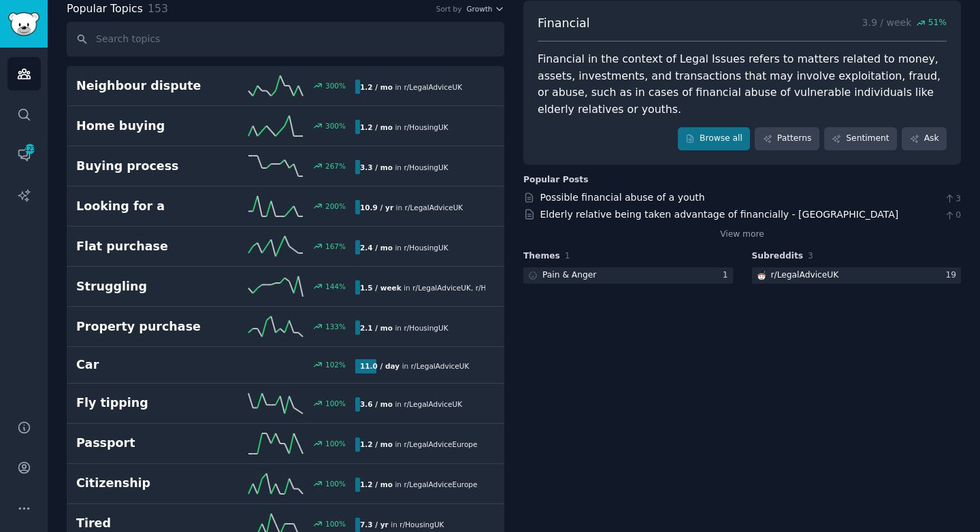
click at [606, 80] on div "Financial in the context of Legal Issues refers to matters related to money, as…" at bounding box center [742, 84] width 409 height 67
click at [693, 138] on icon at bounding box center [690, 139] width 10 height 10
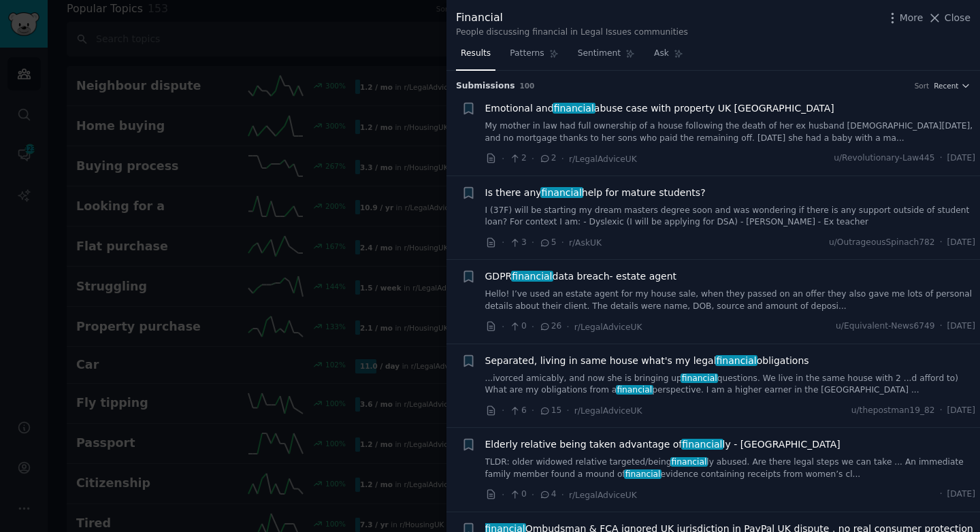
click at [333, 177] on div at bounding box center [490, 266] width 980 height 532
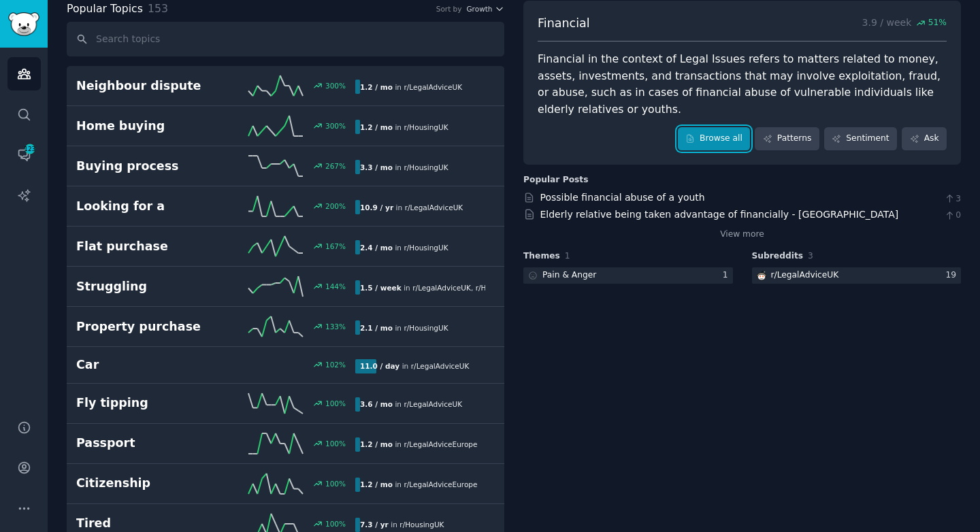
click at [721, 137] on link "Browse all" at bounding box center [714, 138] width 73 height 23
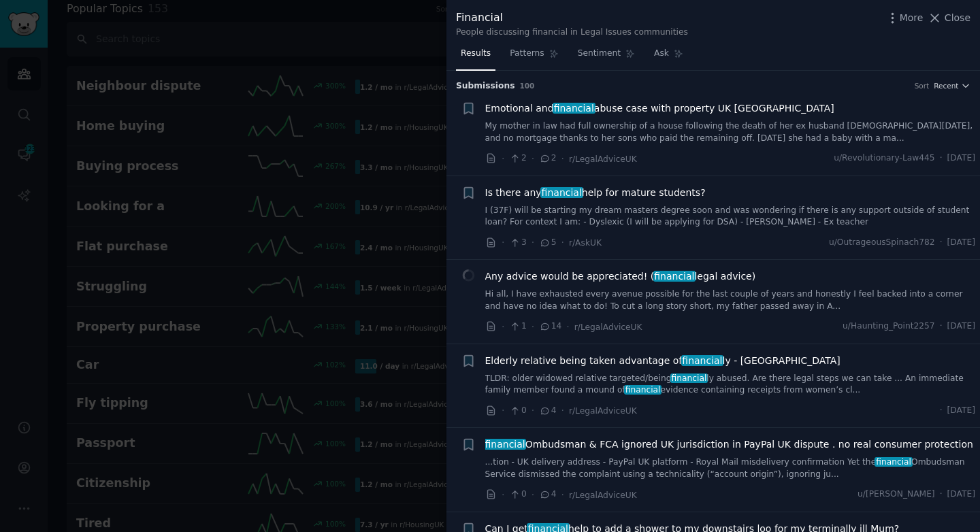
click at [344, 84] on div at bounding box center [490, 266] width 980 height 532
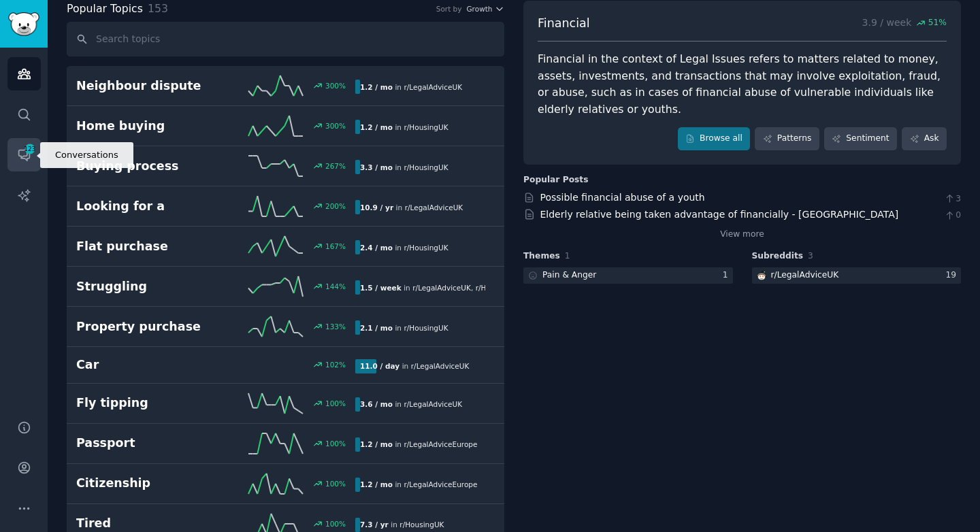
click at [33, 152] on span "123" at bounding box center [30, 149] width 12 height 10
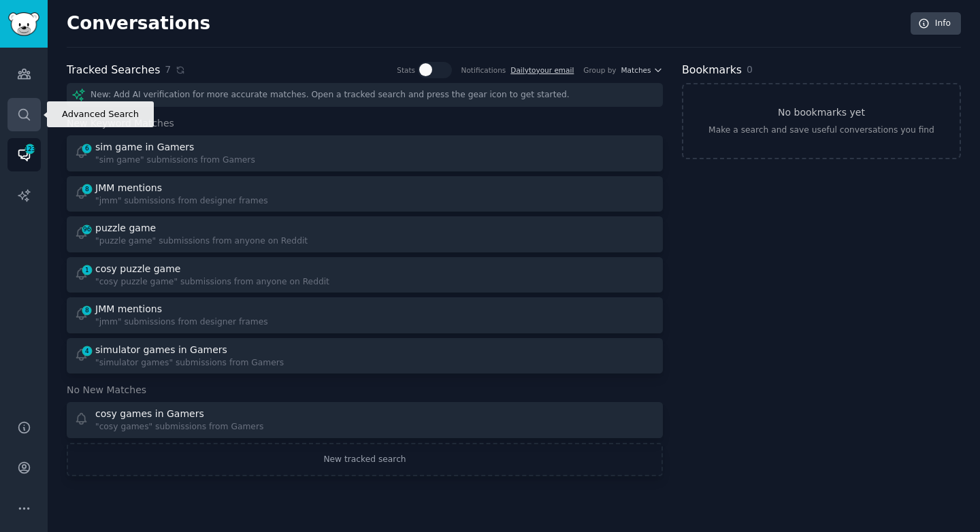
click at [29, 118] on icon "Sidebar" at bounding box center [24, 115] width 14 height 14
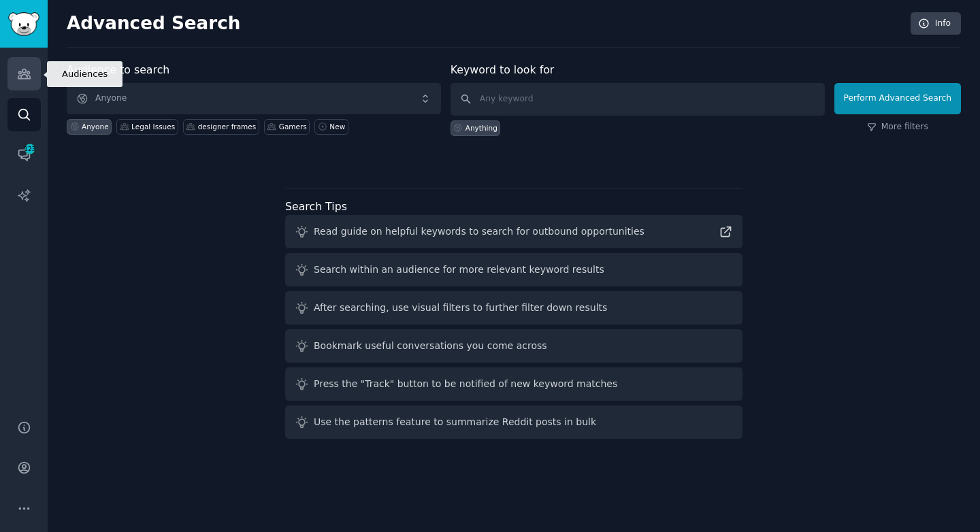
click at [27, 67] on icon "Sidebar" at bounding box center [24, 74] width 14 height 14
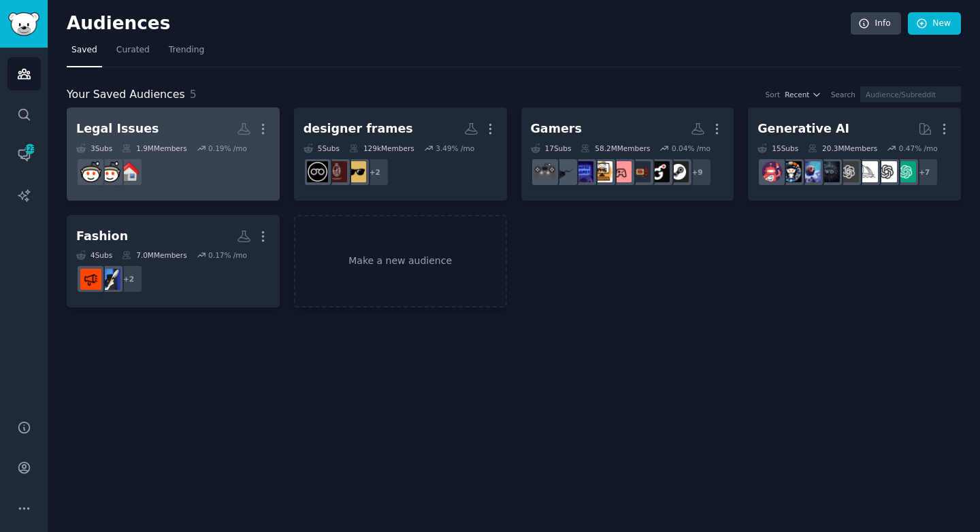
click at [190, 188] on dd at bounding box center [173, 172] width 194 height 38
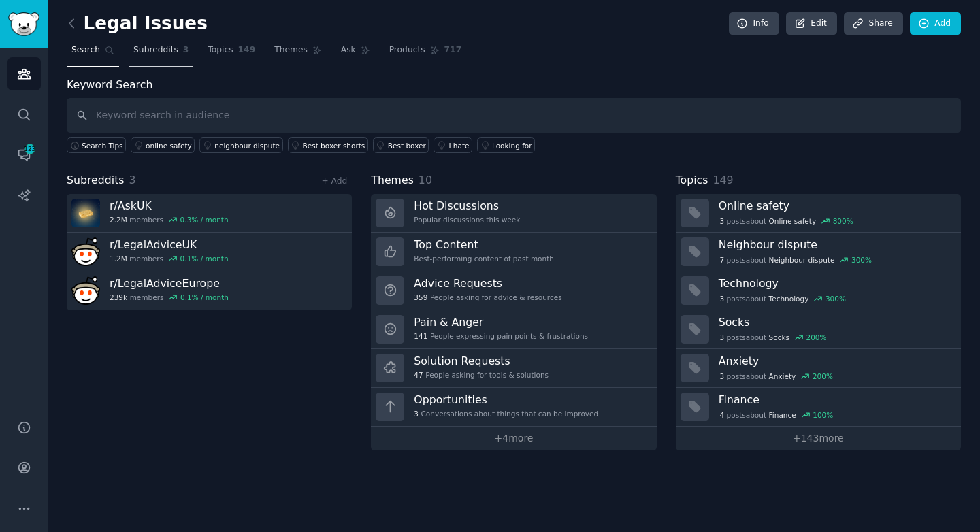
click at [169, 57] on link "Subreddits 3" at bounding box center [161, 53] width 65 height 28
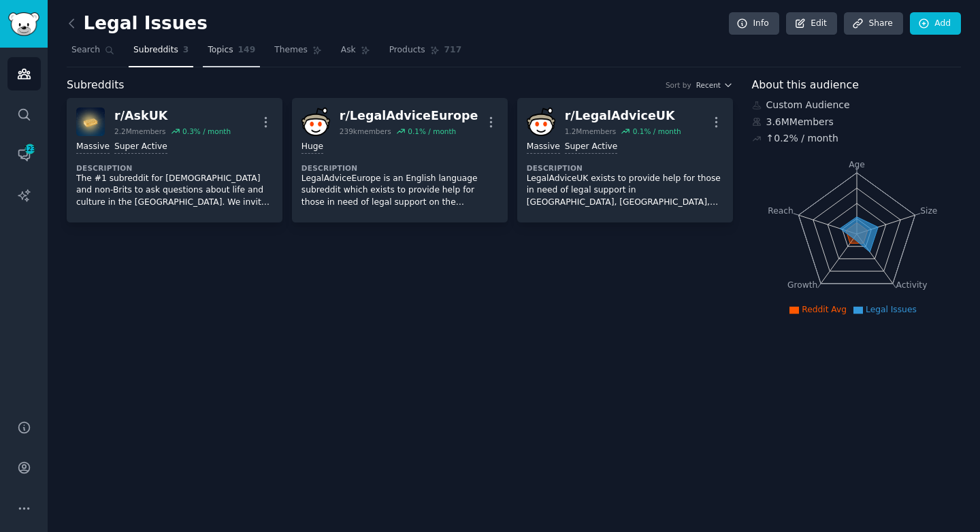
click at [232, 52] on link "Topics 149" at bounding box center [231, 53] width 57 height 28
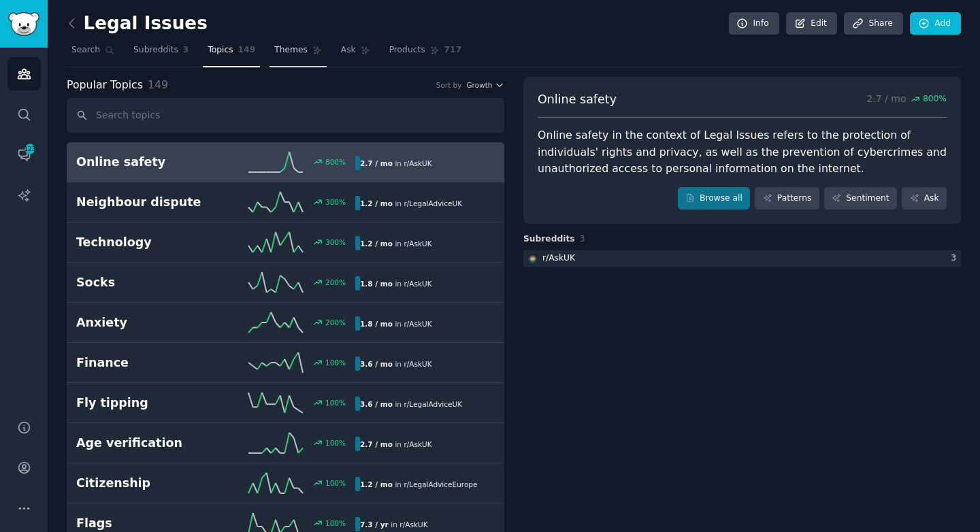
click at [313, 63] on link "Themes" at bounding box center [297, 53] width 57 height 28
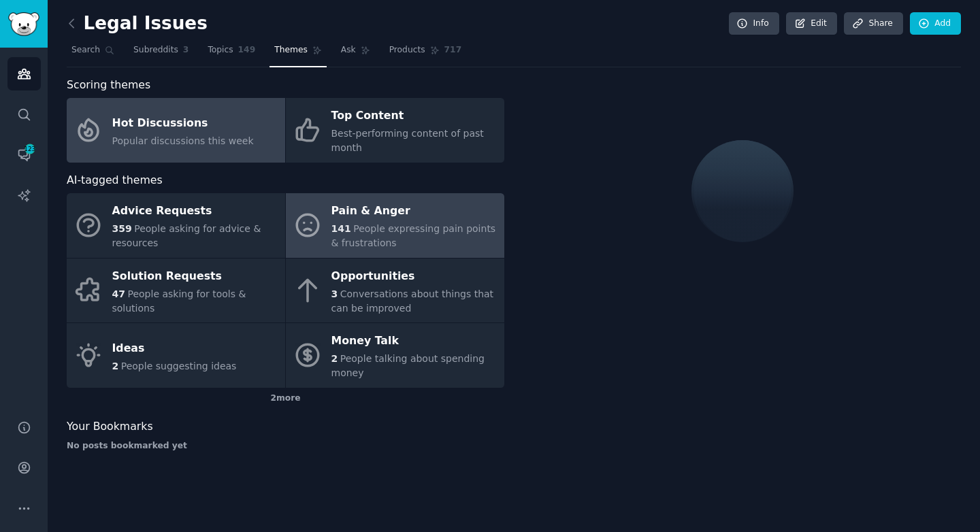
click at [385, 220] on div "Pain & Anger" at bounding box center [414, 212] width 166 height 22
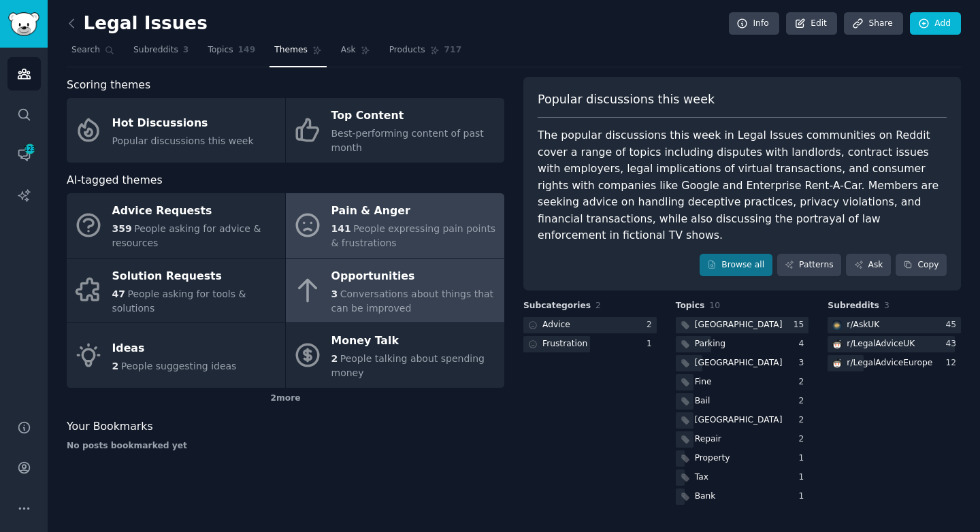
click at [412, 294] on span "Conversations about things that can be improved" at bounding box center [412, 301] width 163 height 25
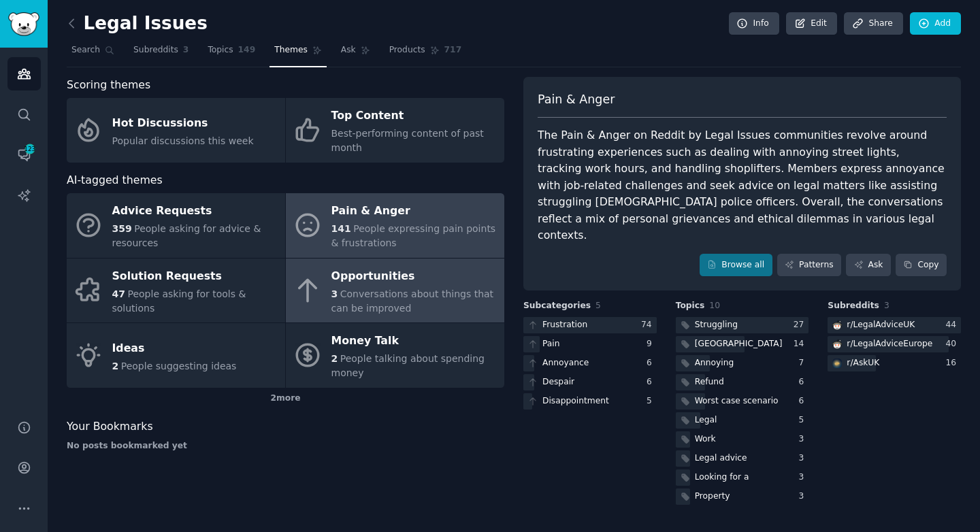
click at [396, 227] on span "People expressing pain points & frustrations" at bounding box center [413, 235] width 165 height 25
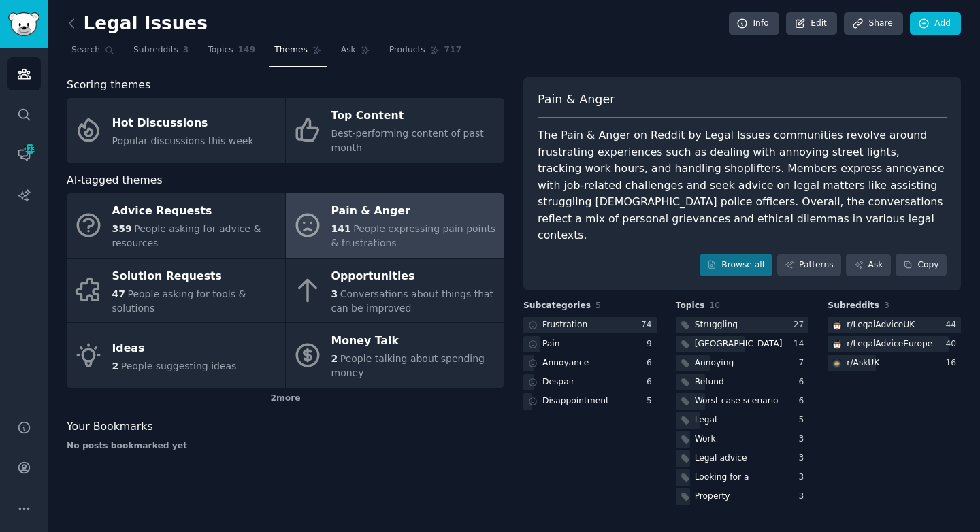
click at [396, 227] on span "People expressing pain points & frustrations" at bounding box center [413, 235] width 165 height 25
click at [731, 254] on link "Browse all" at bounding box center [735, 265] width 73 height 23
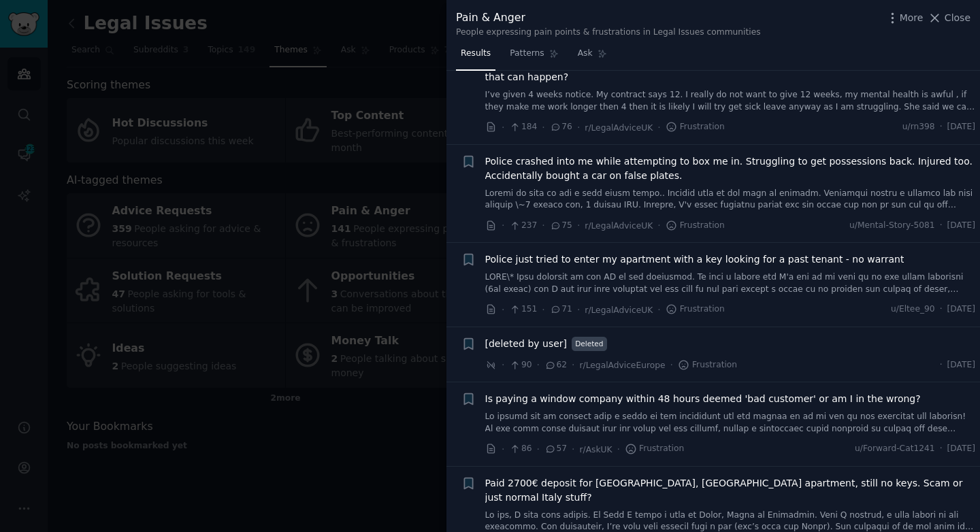
scroll to position [568, 0]
